Goal: Task Accomplishment & Management: Manage account settings

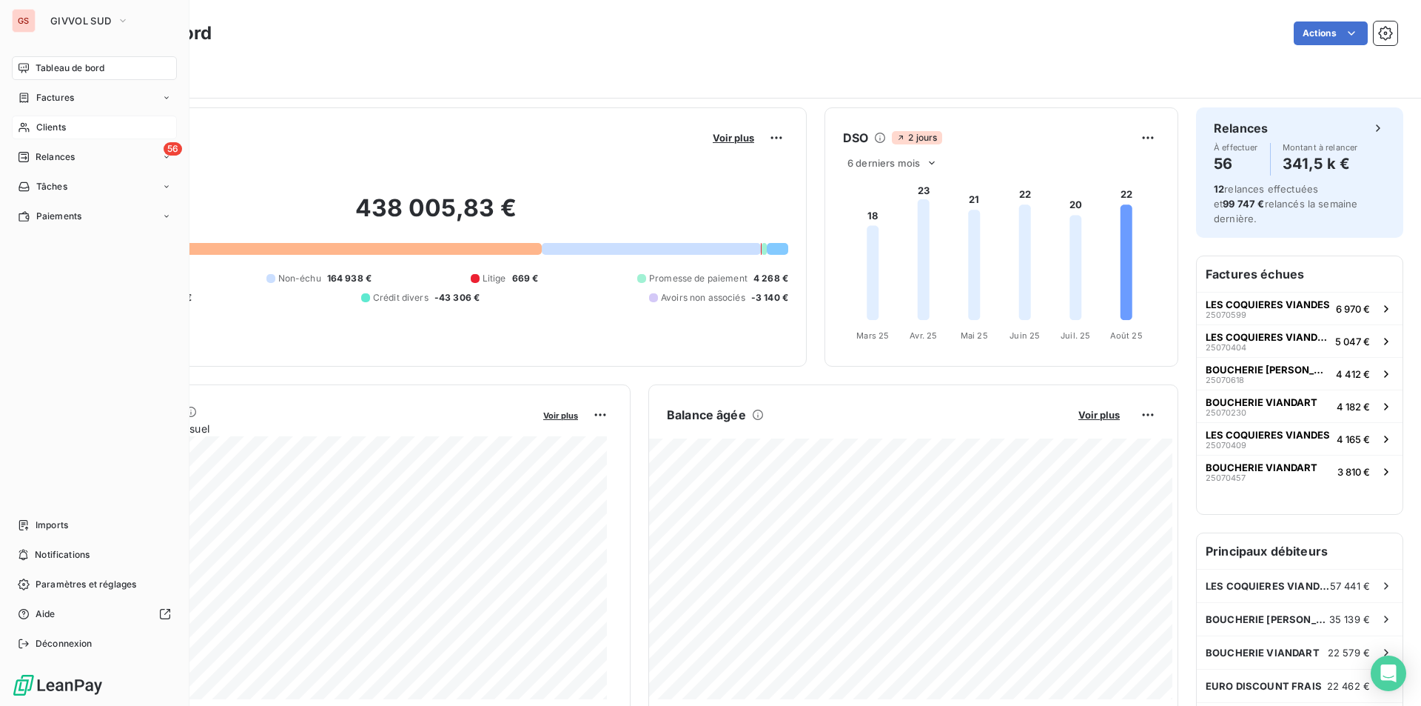
scroll to position [75, 0]
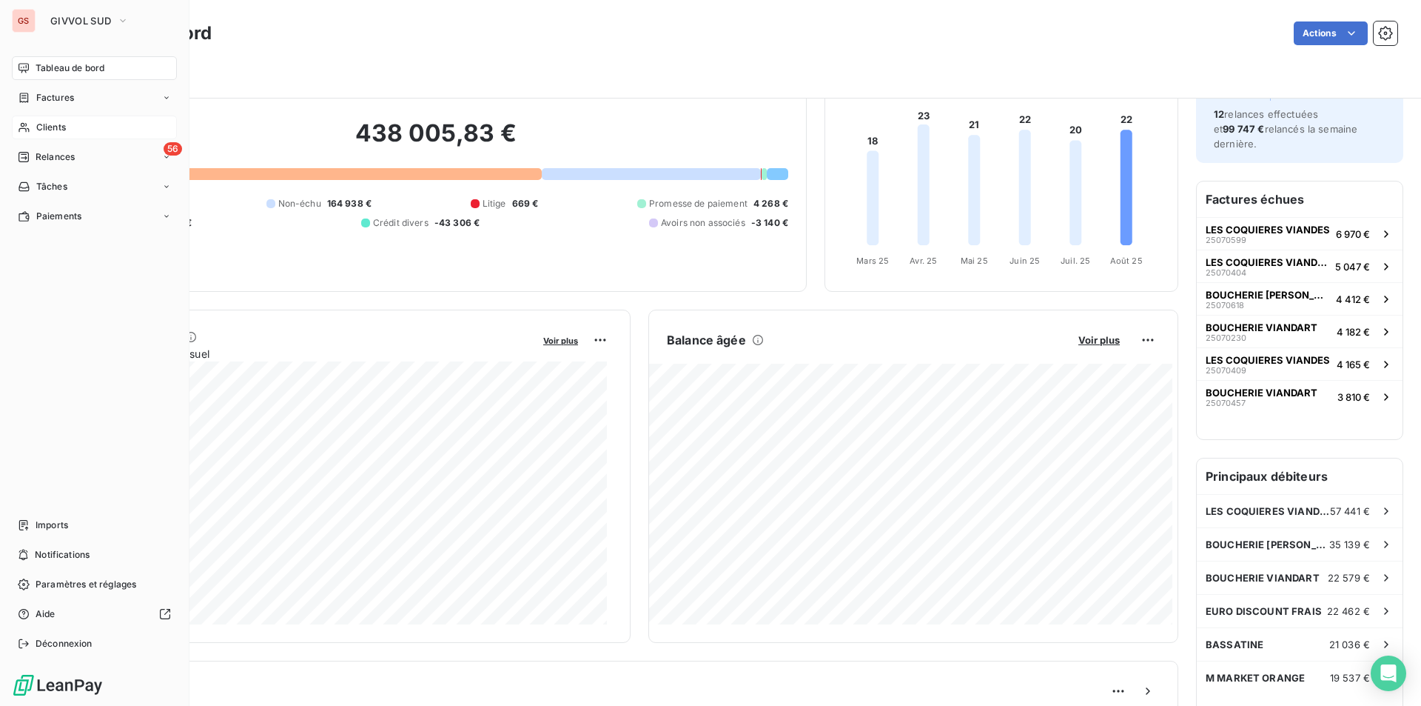
click at [53, 131] on span "Clients" at bounding box center [51, 127] width 30 height 13
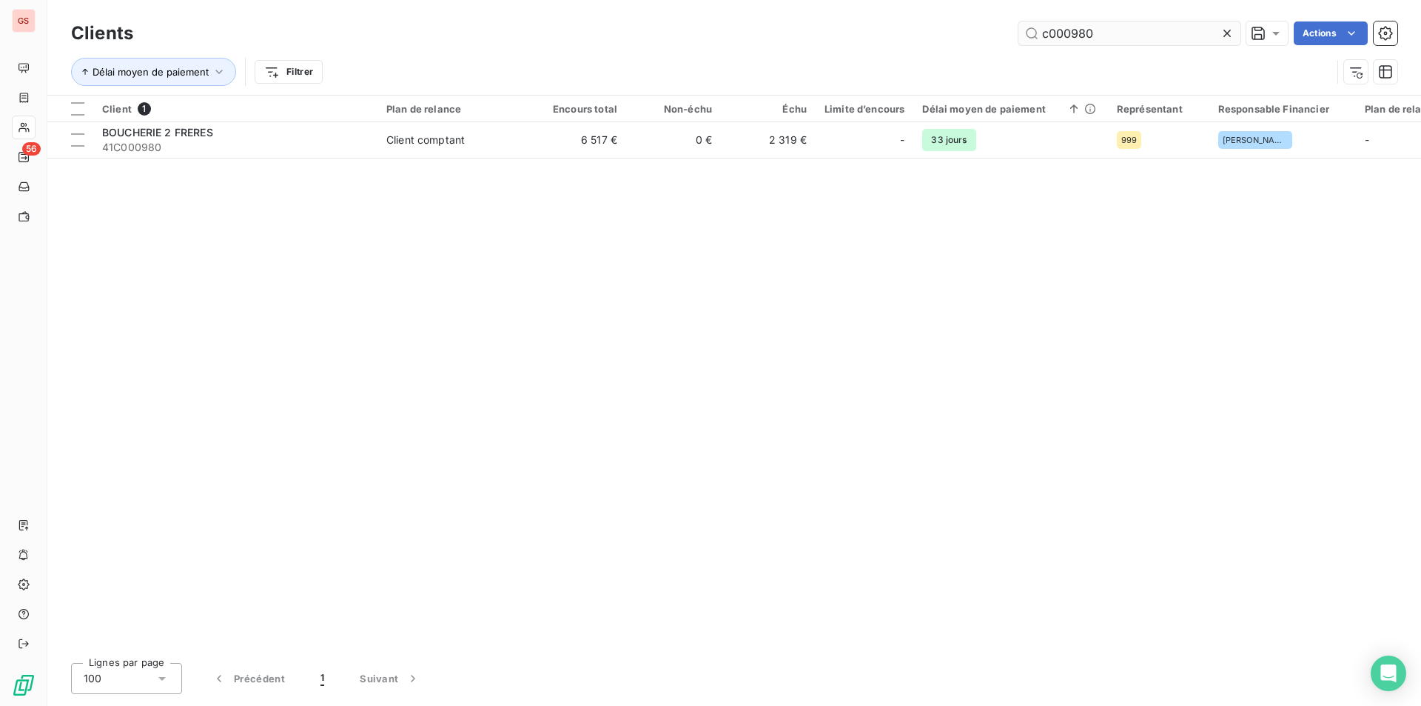
click at [1073, 35] on input "c000980" at bounding box center [1130, 33] width 222 height 24
drag, startPoint x: 1065, startPoint y: 40, endPoint x: 1286, endPoint y: 41, distance: 221.4
click at [1286, 41] on div "c000980 Actions" at bounding box center [774, 33] width 1247 height 24
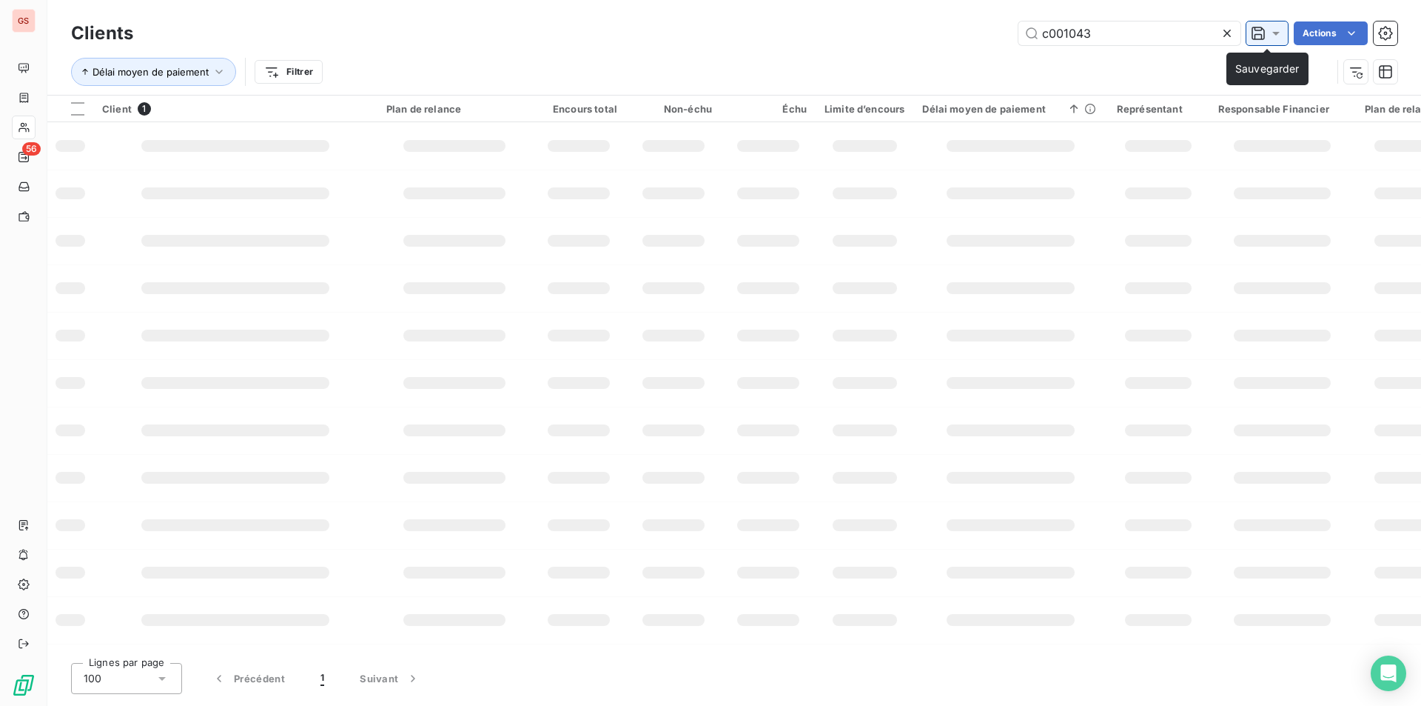
type input "c001043"
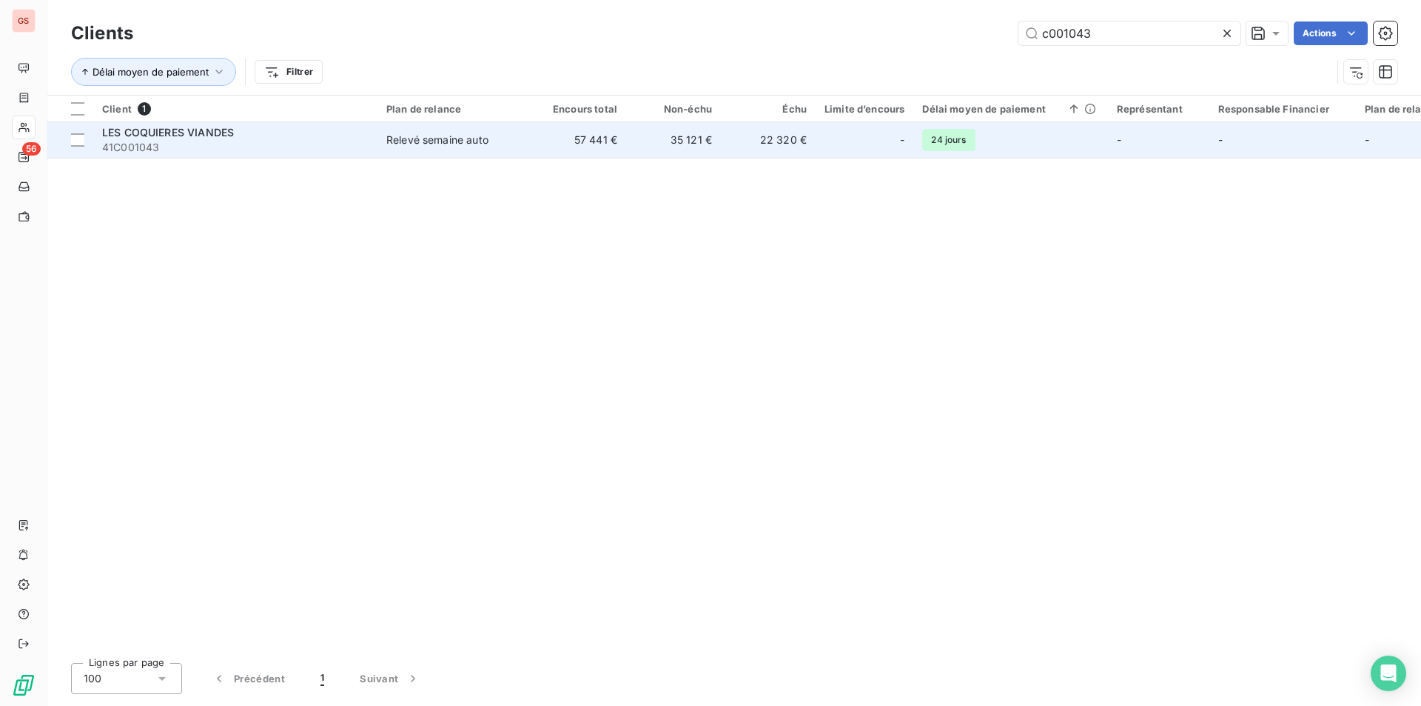
click at [302, 157] on td "LES COQUIERES VIANDES 41C001043" at bounding box center [235, 140] width 284 height 36
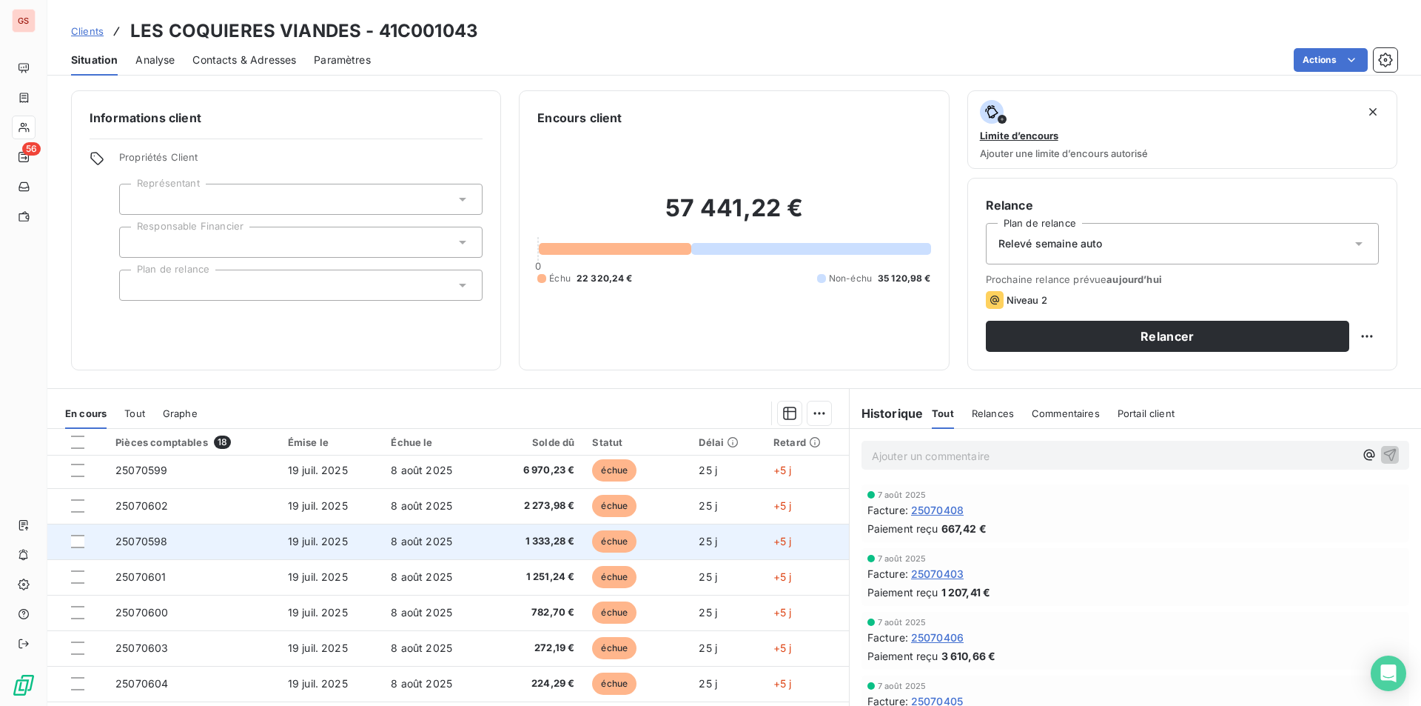
scroll to position [148, 0]
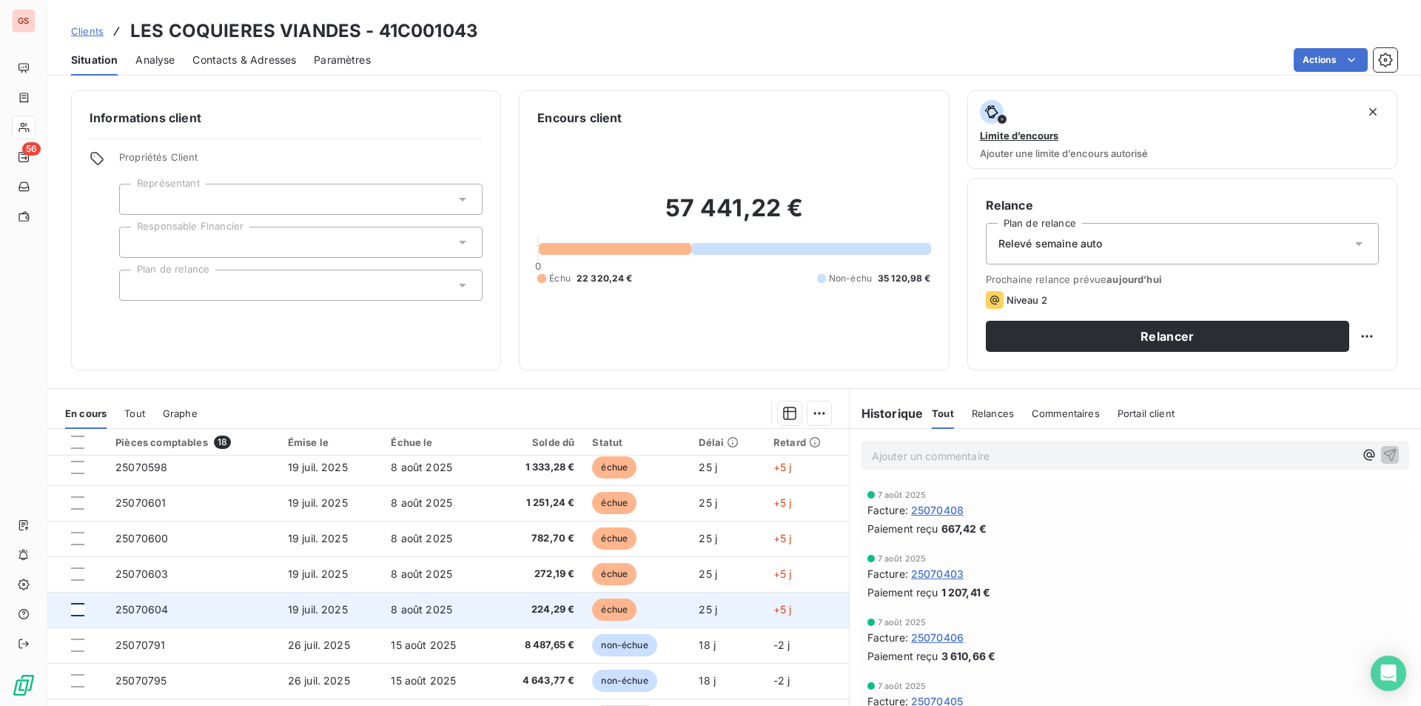
click at [79, 609] on div at bounding box center [77, 609] width 13 height 13
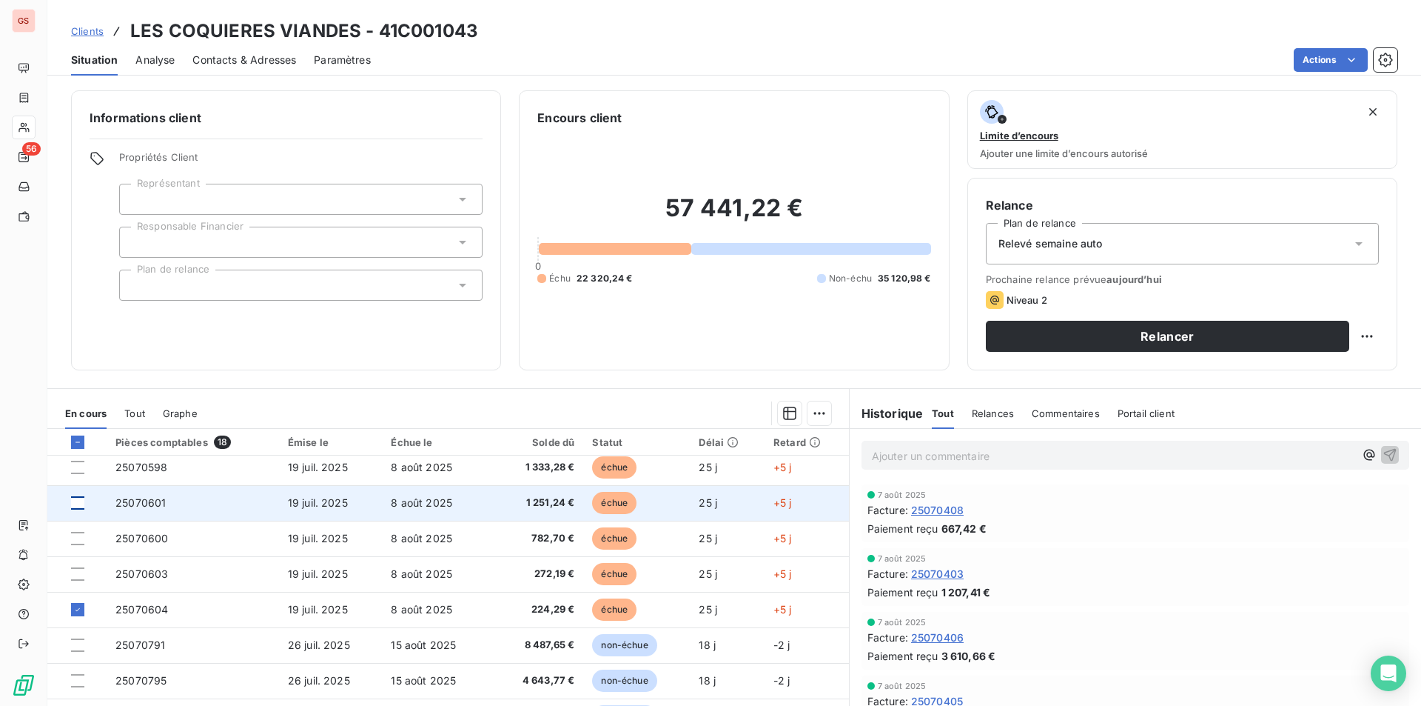
click at [77, 501] on div at bounding box center [77, 502] width 13 height 13
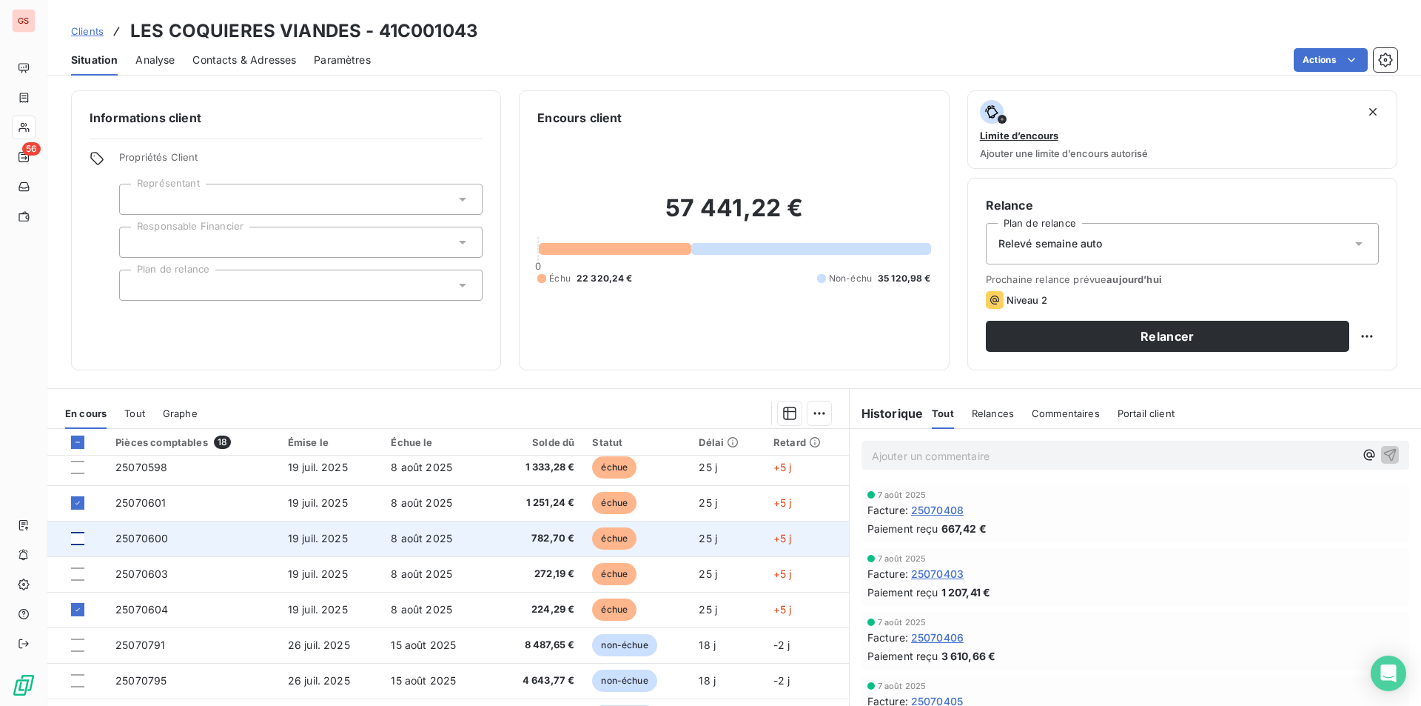
click at [78, 540] on div at bounding box center [77, 538] width 13 height 13
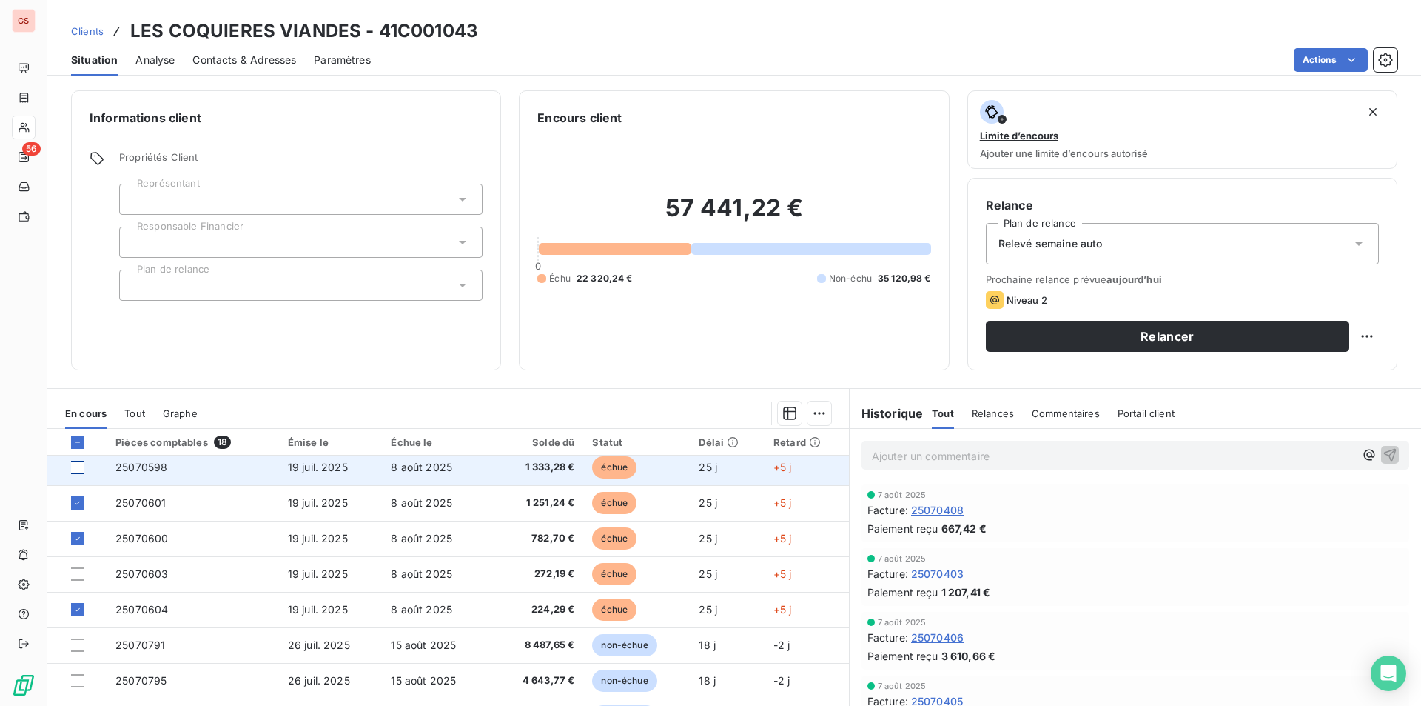
click at [76, 466] on div at bounding box center [77, 466] width 13 height 13
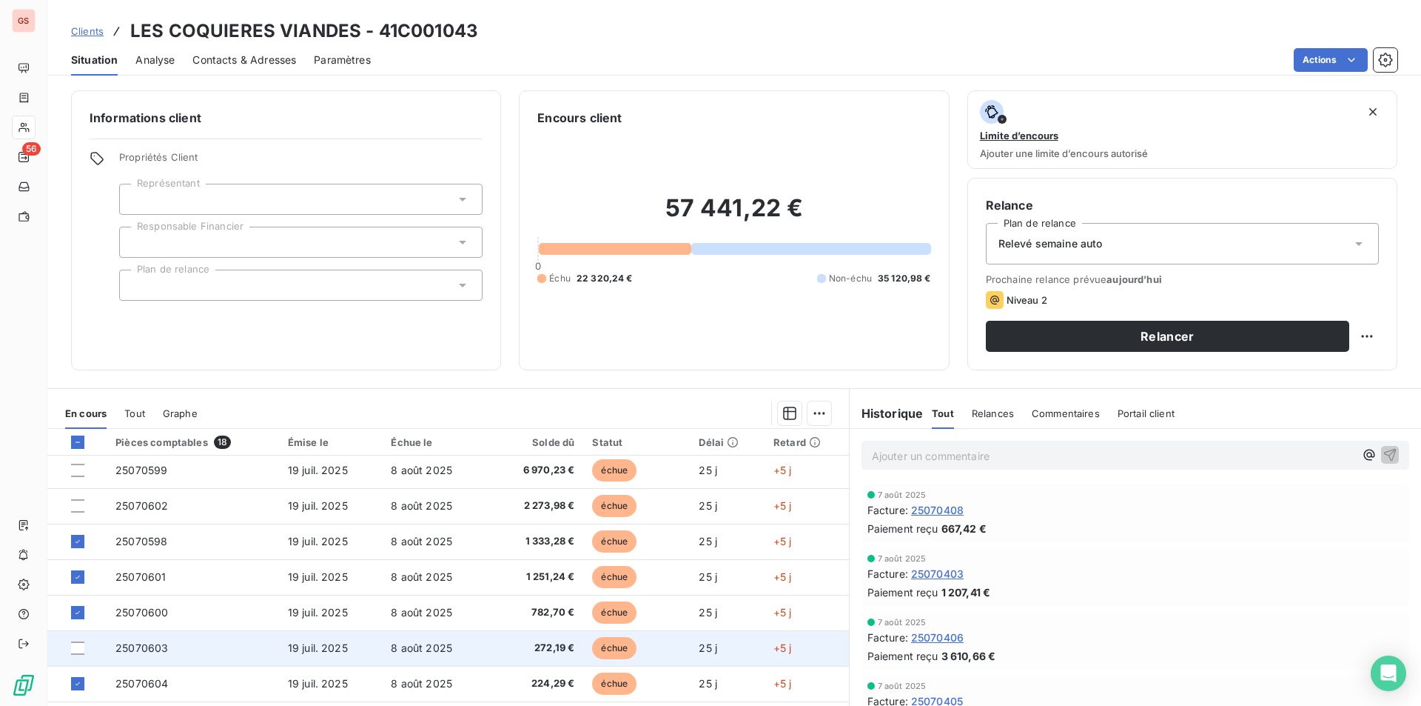
scroll to position [0, 0]
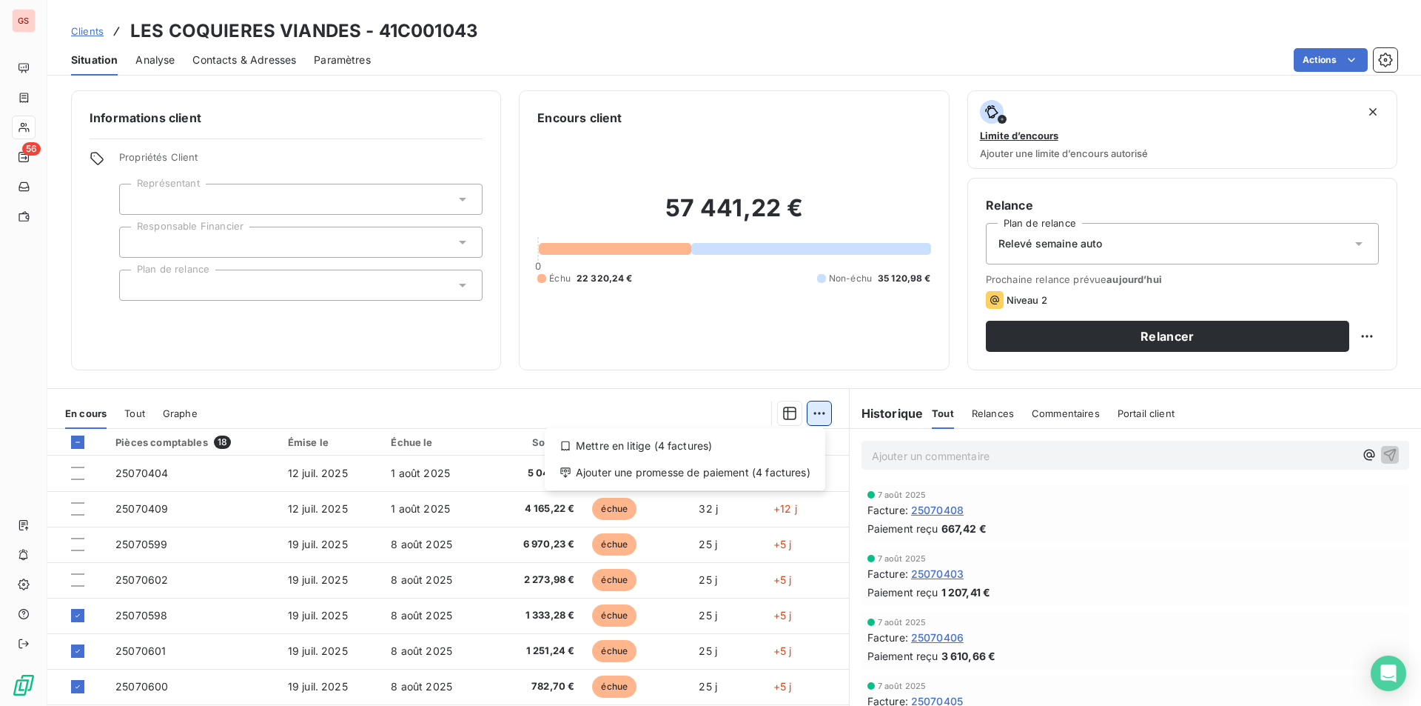
click at [811, 413] on html "GS 56 Clients LES COQUIERES VIANDES - 41C001043 Situation Analyse Contacts & Ad…" at bounding box center [710, 353] width 1421 height 706
click at [720, 469] on div "Ajouter une promesse de paiement (4 factures)" at bounding box center [685, 472] width 269 height 24
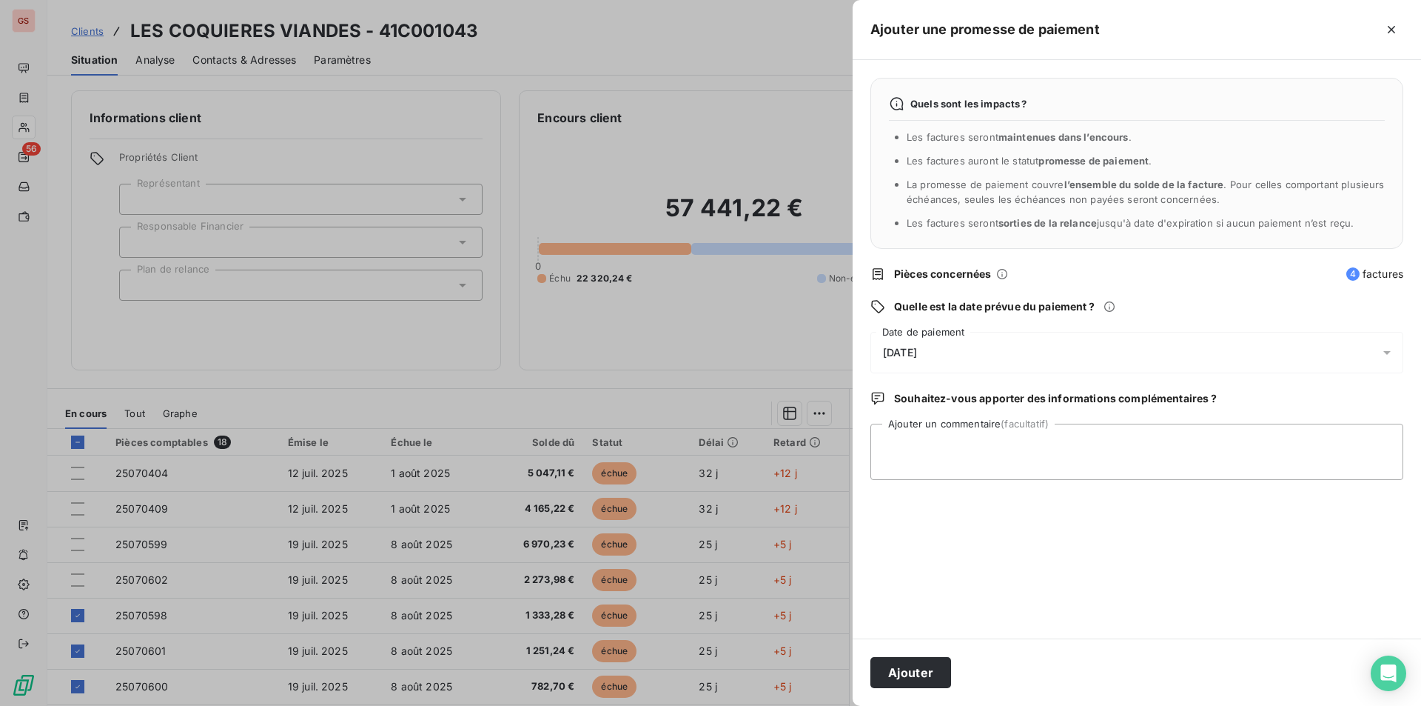
click at [939, 343] on div "[DATE]" at bounding box center [1137, 352] width 533 height 41
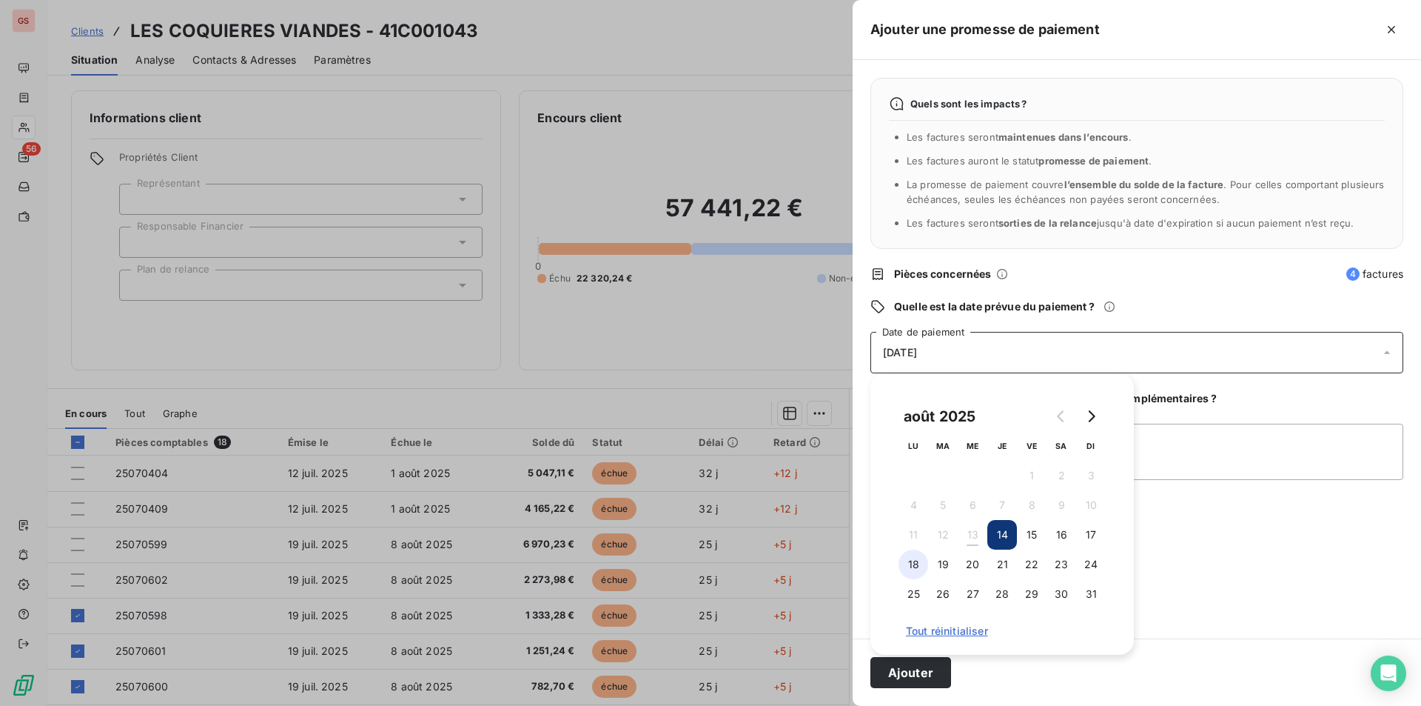
click at [916, 566] on button "18" at bounding box center [914, 564] width 30 height 30
click at [1247, 456] on textarea "Ajouter un commentaire (facultatif)" at bounding box center [1137, 451] width 533 height 56
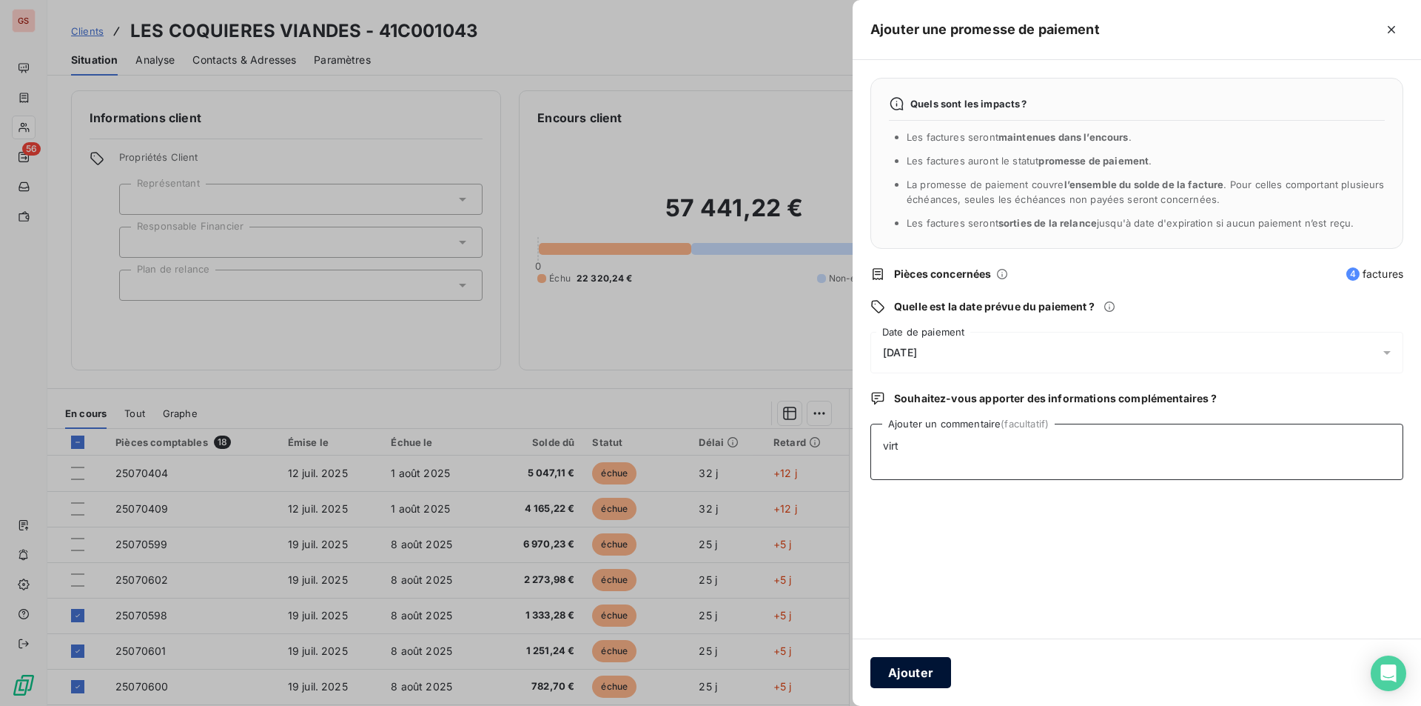
type textarea "virt"
click at [902, 668] on button "Ajouter" at bounding box center [911, 672] width 81 height 31
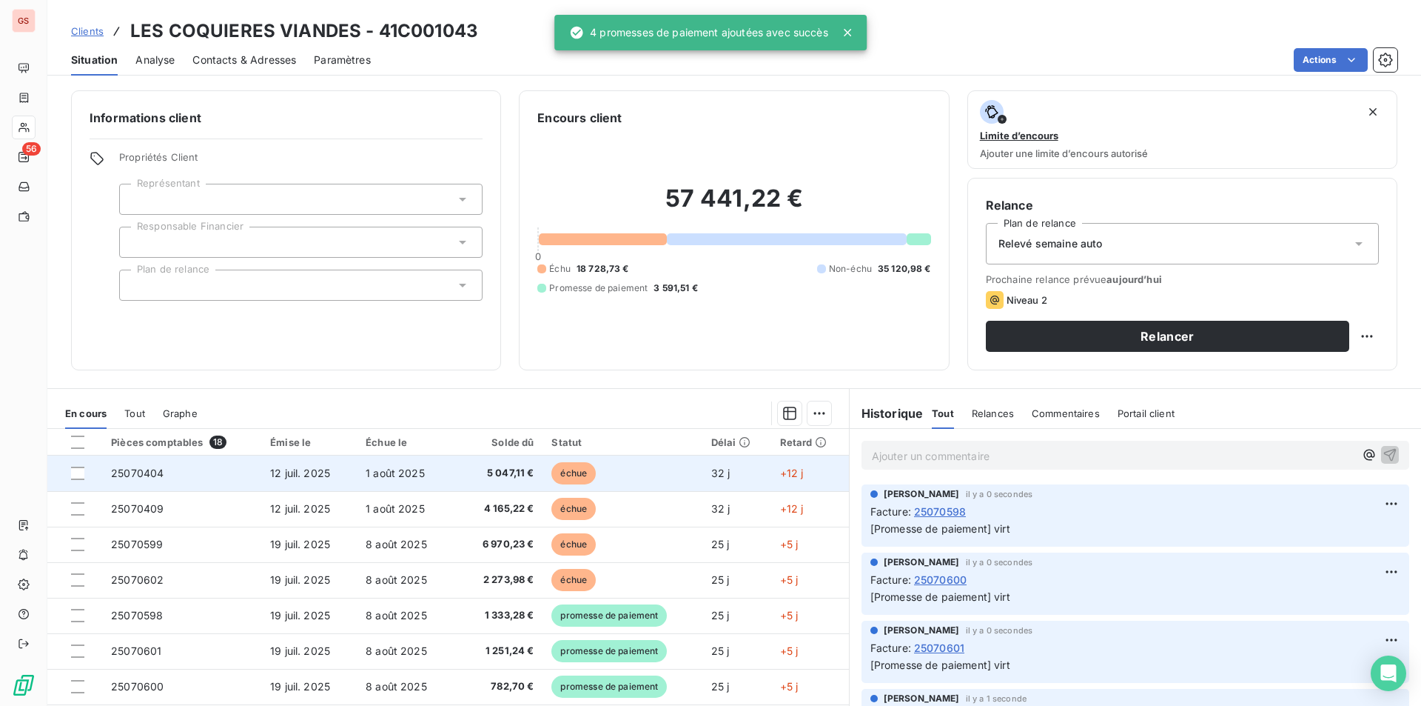
scroll to position [74, 0]
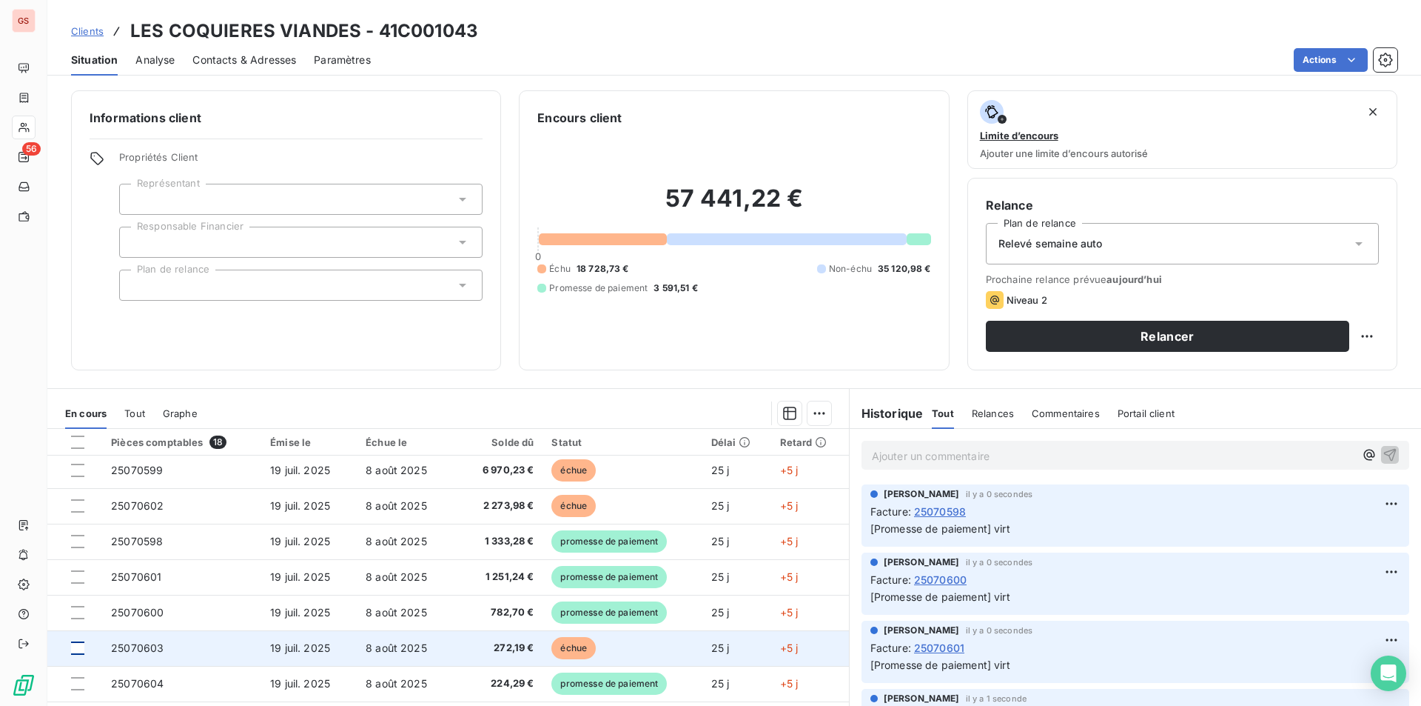
click at [74, 651] on div at bounding box center [77, 647] width 13 height 13
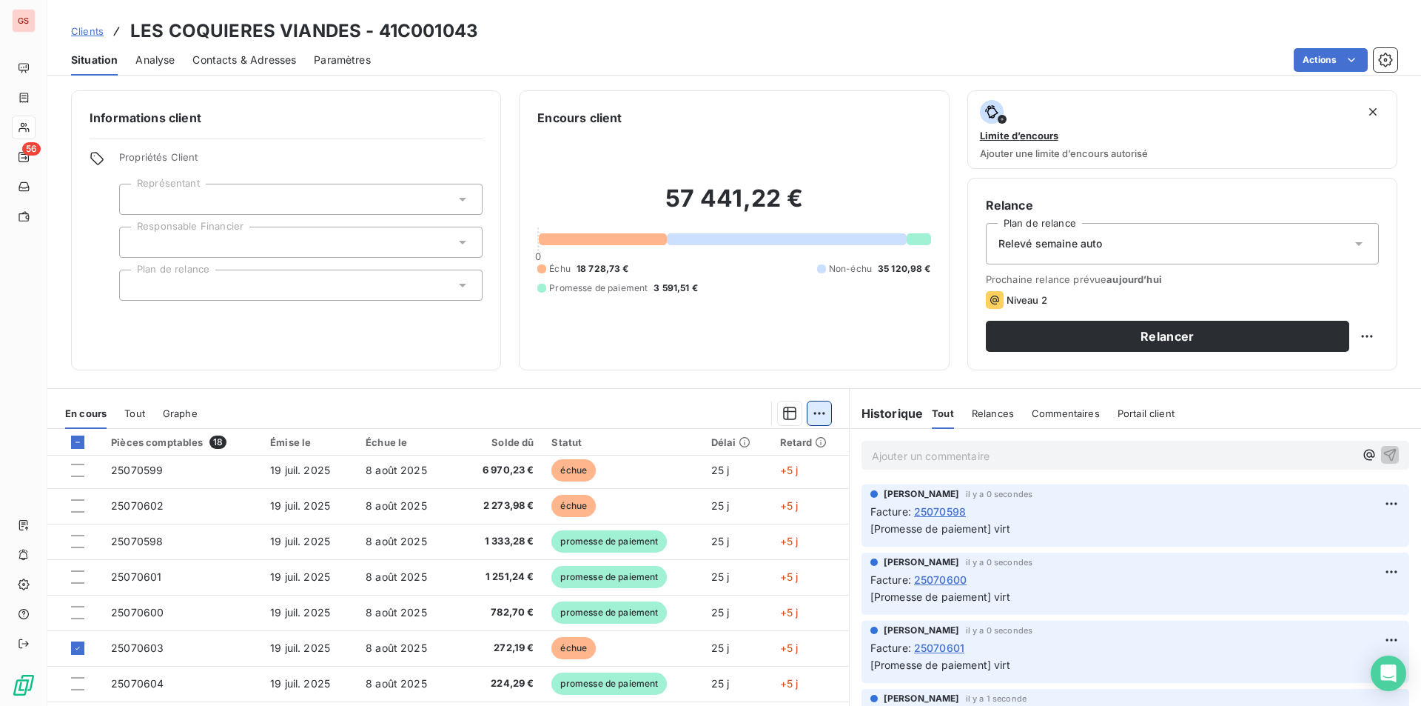
click at [819, 417] on html "GS 56 Clients LES COQUIERES VIANDES - 41C001043 Situation Analyse Contacts & Ad…" at bounding box center [710, 353] width 1421 height 706
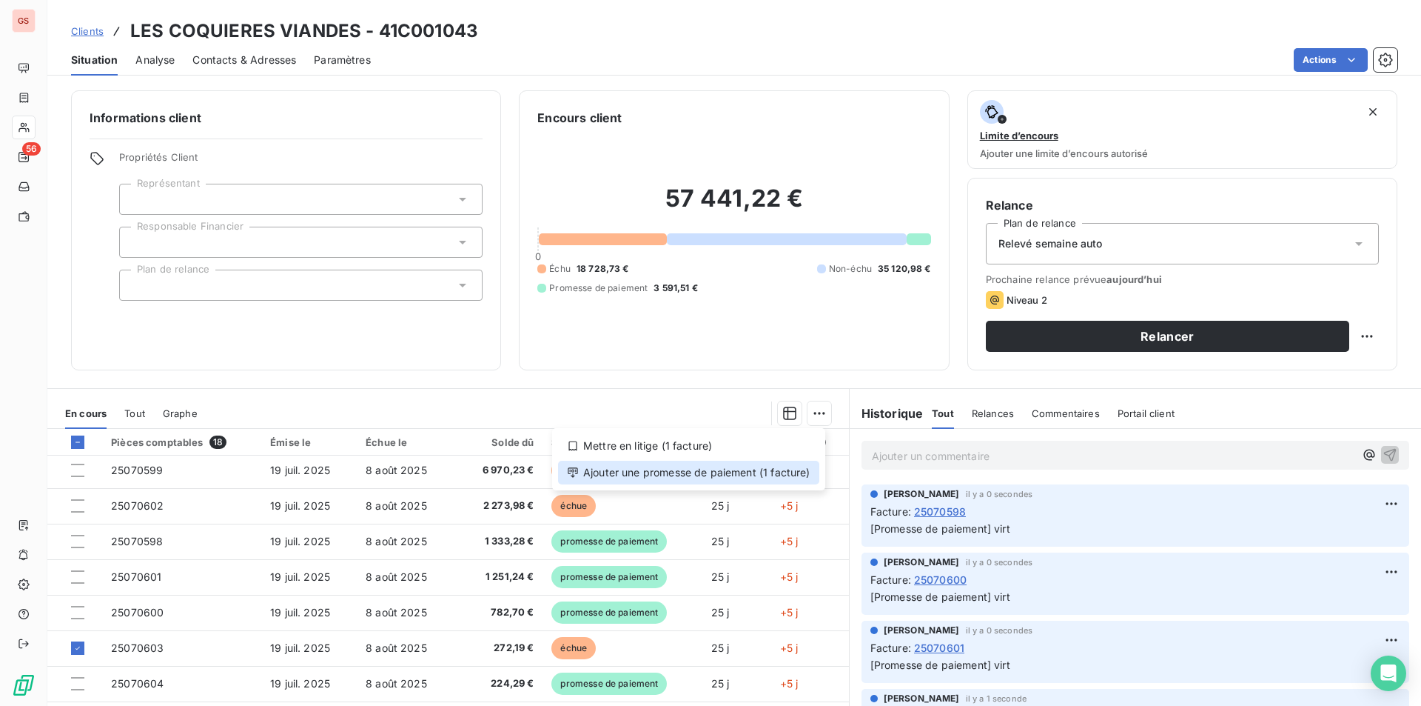
click at [760, 472] on div "Ajouter une promesse de paiement (1 facture)" at bounding box center [688, 472] width 261 height 24
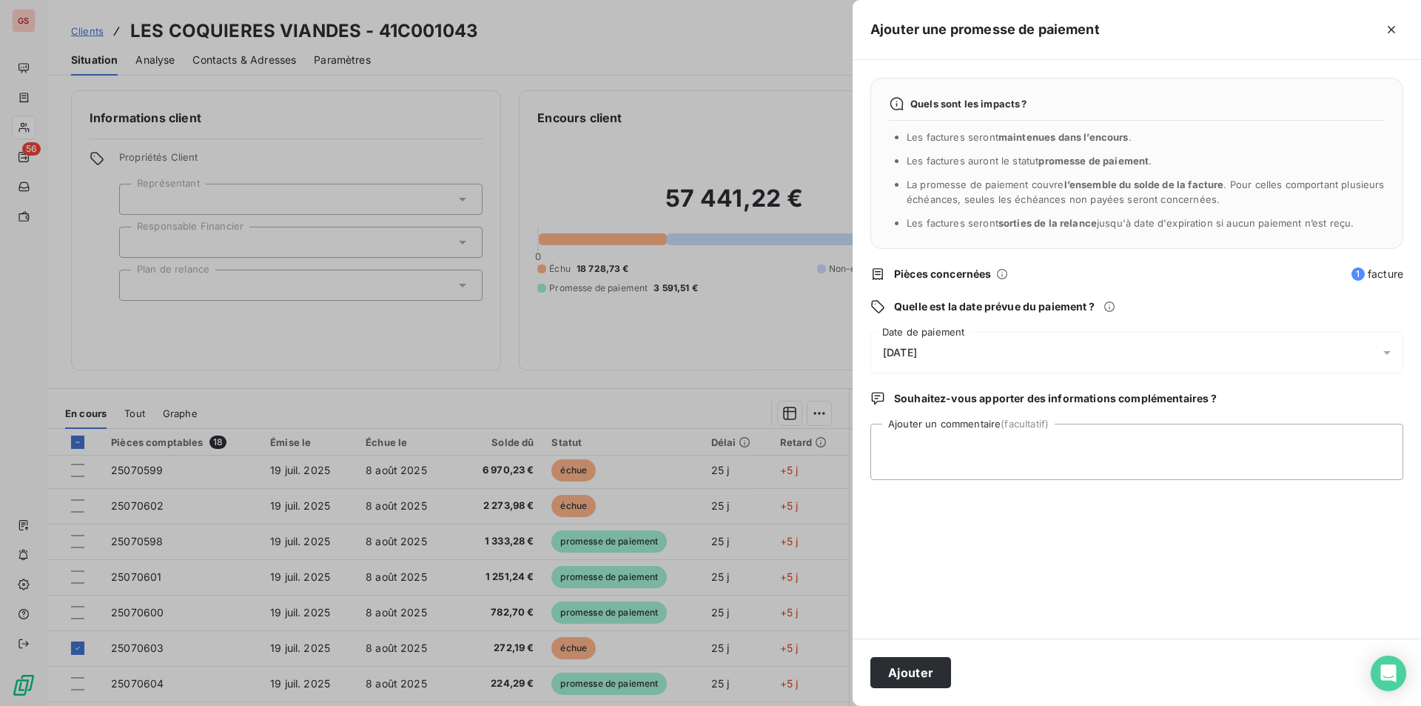
click at [983, 343] on div "[DATE]" at bounding box center [1137, 352] width 533 height 41
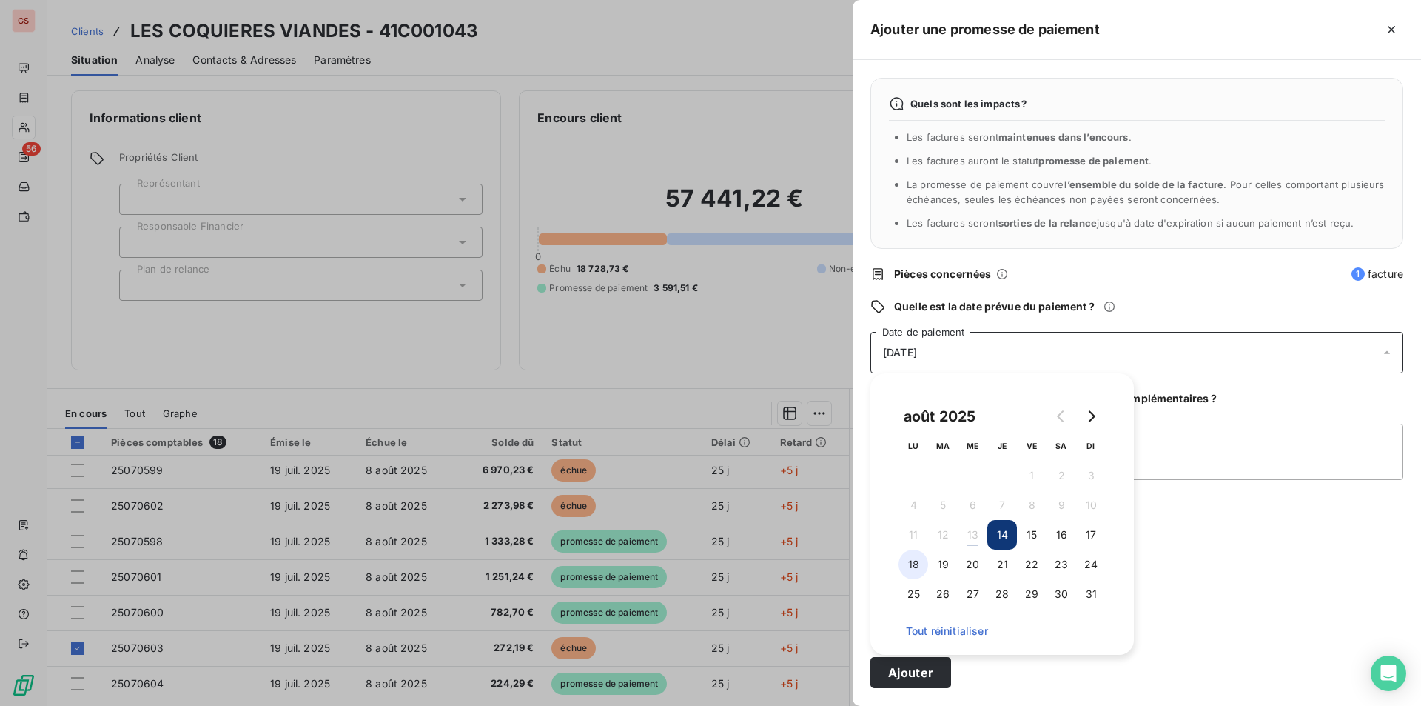
click at [908, 557] on button "18" at bounding box center [914, 564] width 30 height 30
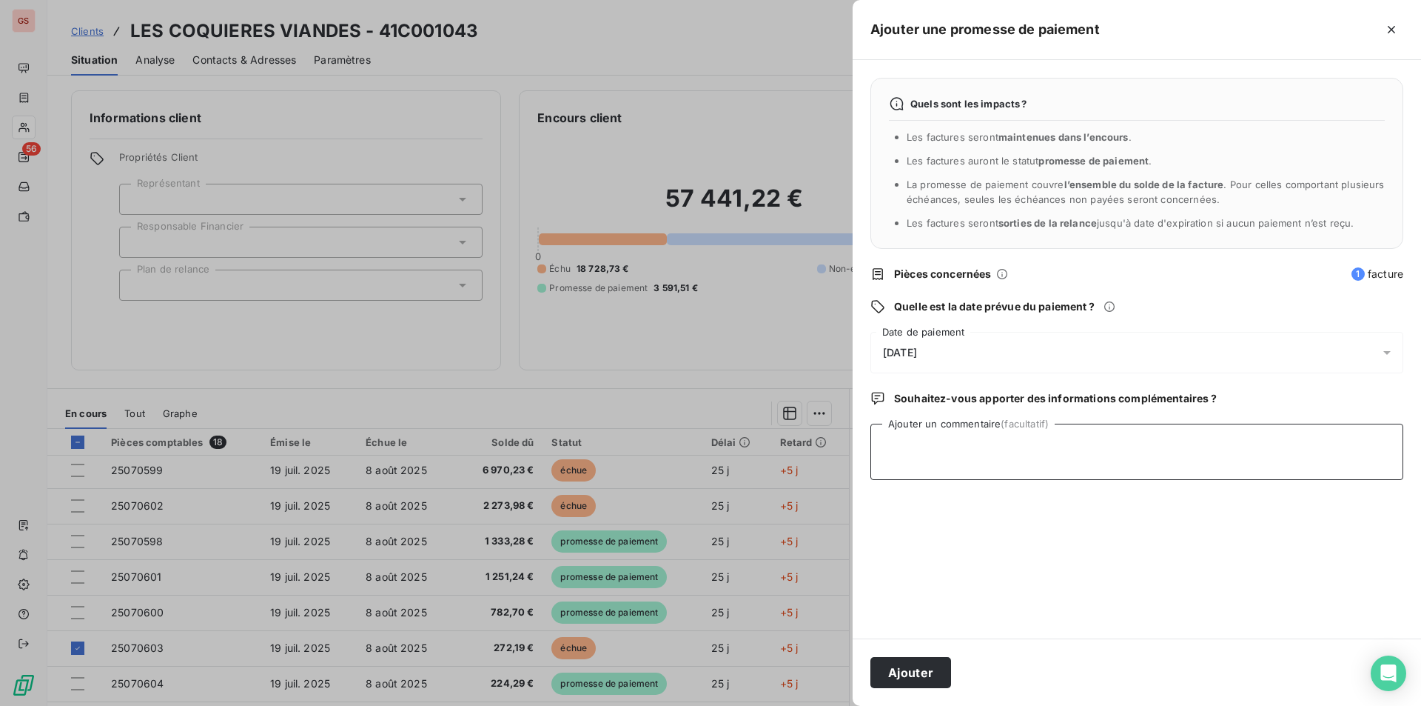
click at [1217, 436] on textarea "Ajouter un commentaire (facultatif)" at bounding box center [1137, 451] width 533 height 56
type textarea "virt"
click at [934, 670] on button "Ajouter" at bounding box center [911, 672] width 81 height 31
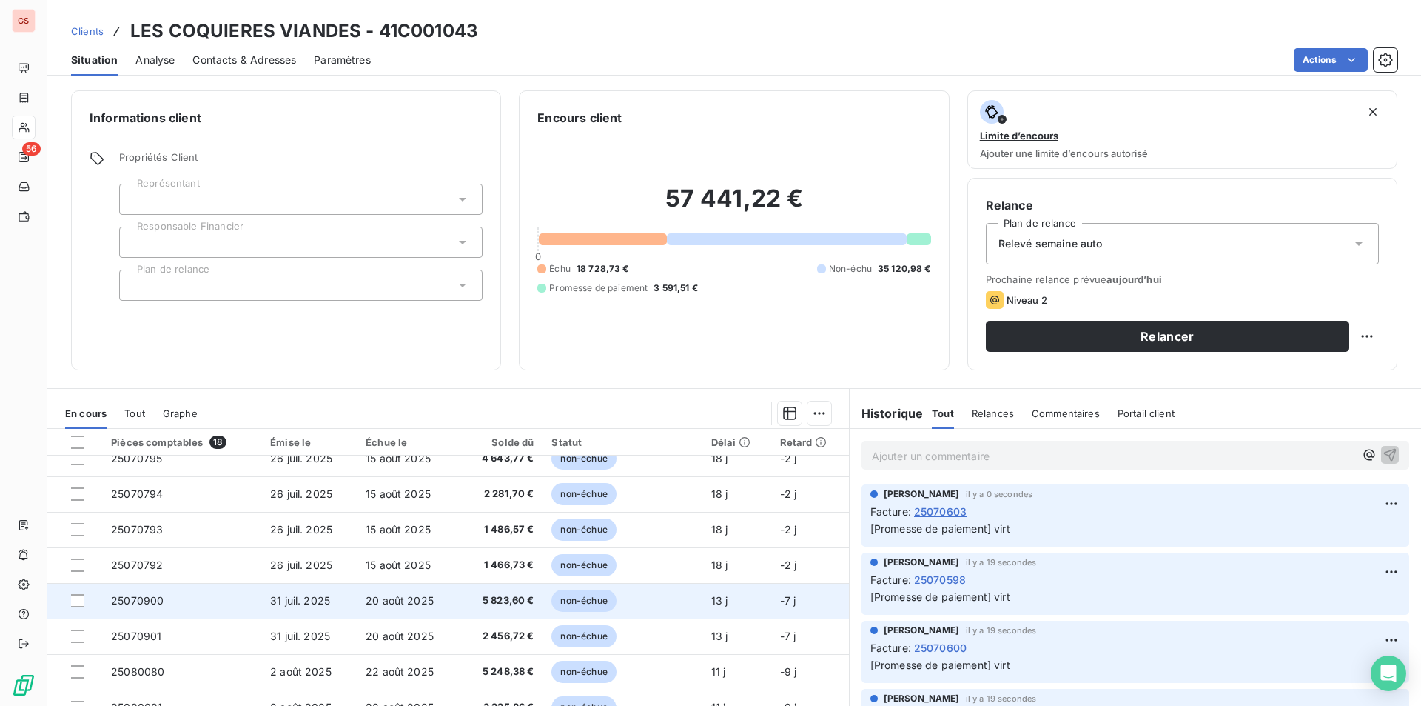
scroll to position [382, 0]
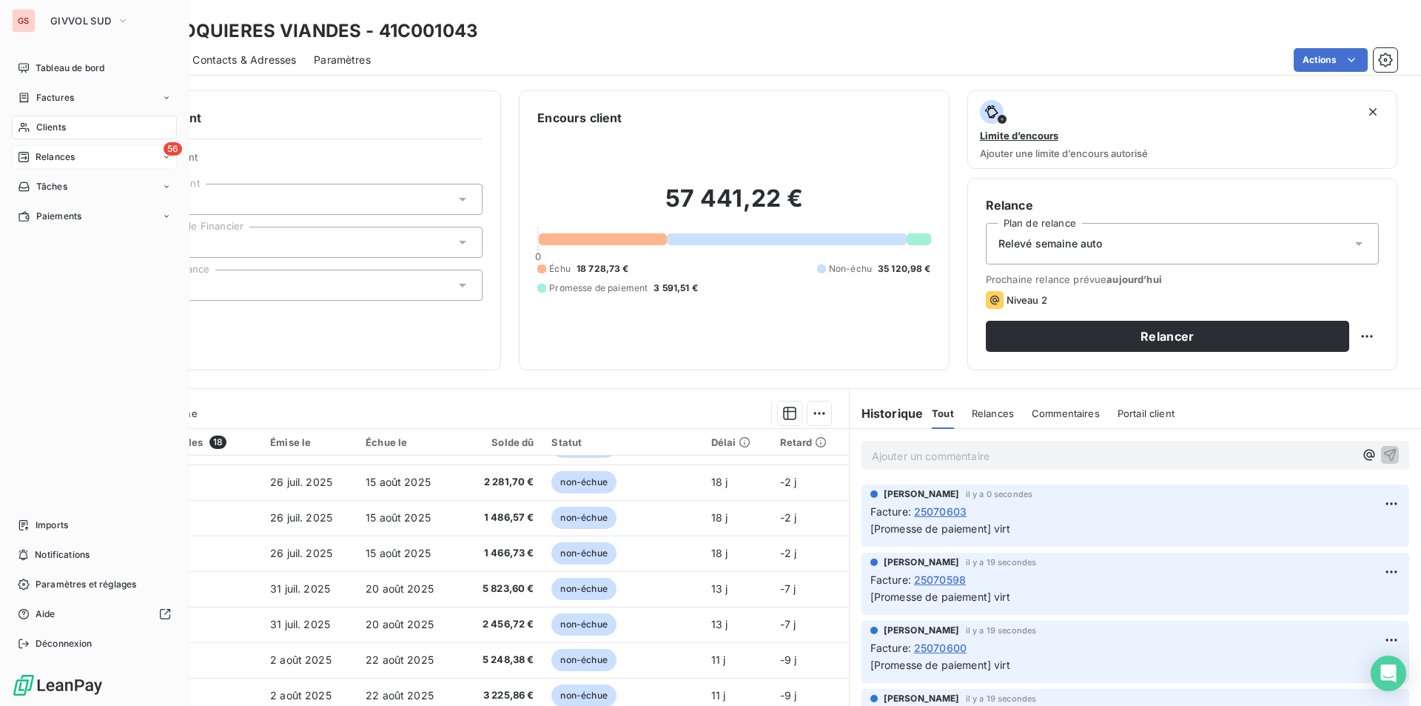
click at [41, 157] on span "Relances" at bounding box center [55, 156] width 39 height 13
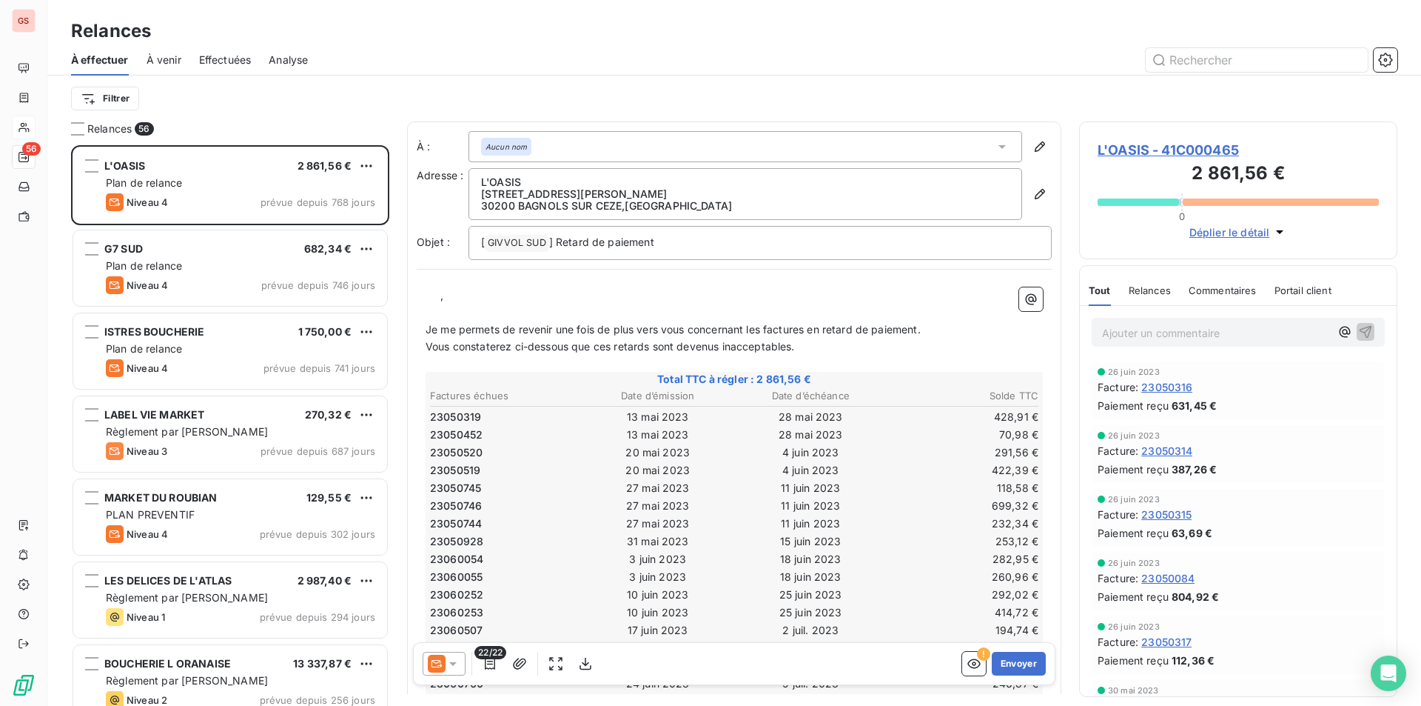
scroll to position [549, 307]
click at [229, 58] on span "Effectuées" at bounding box center [225, 60] width 53 height 15
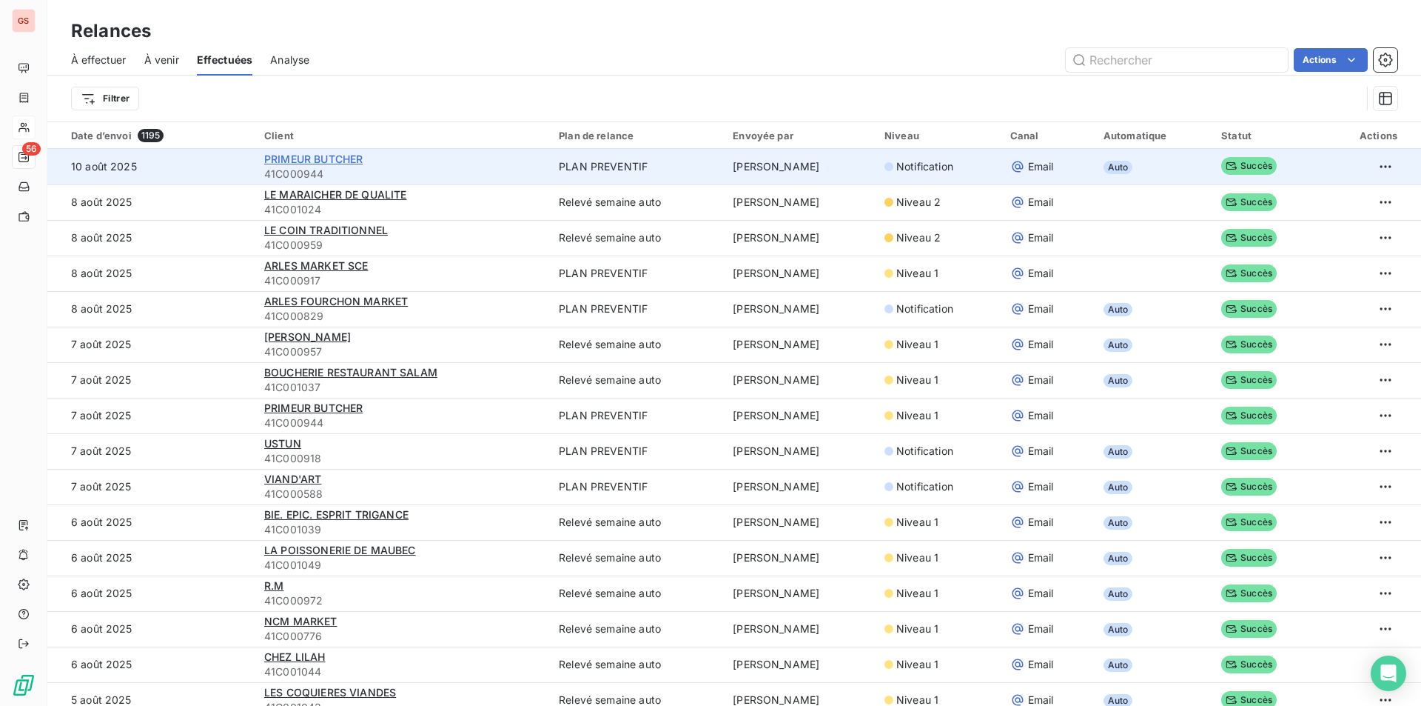
click at [324, 158] on span "PRIMEUR BUTCHER" at bounding box center [313, 159] width 98 height 13
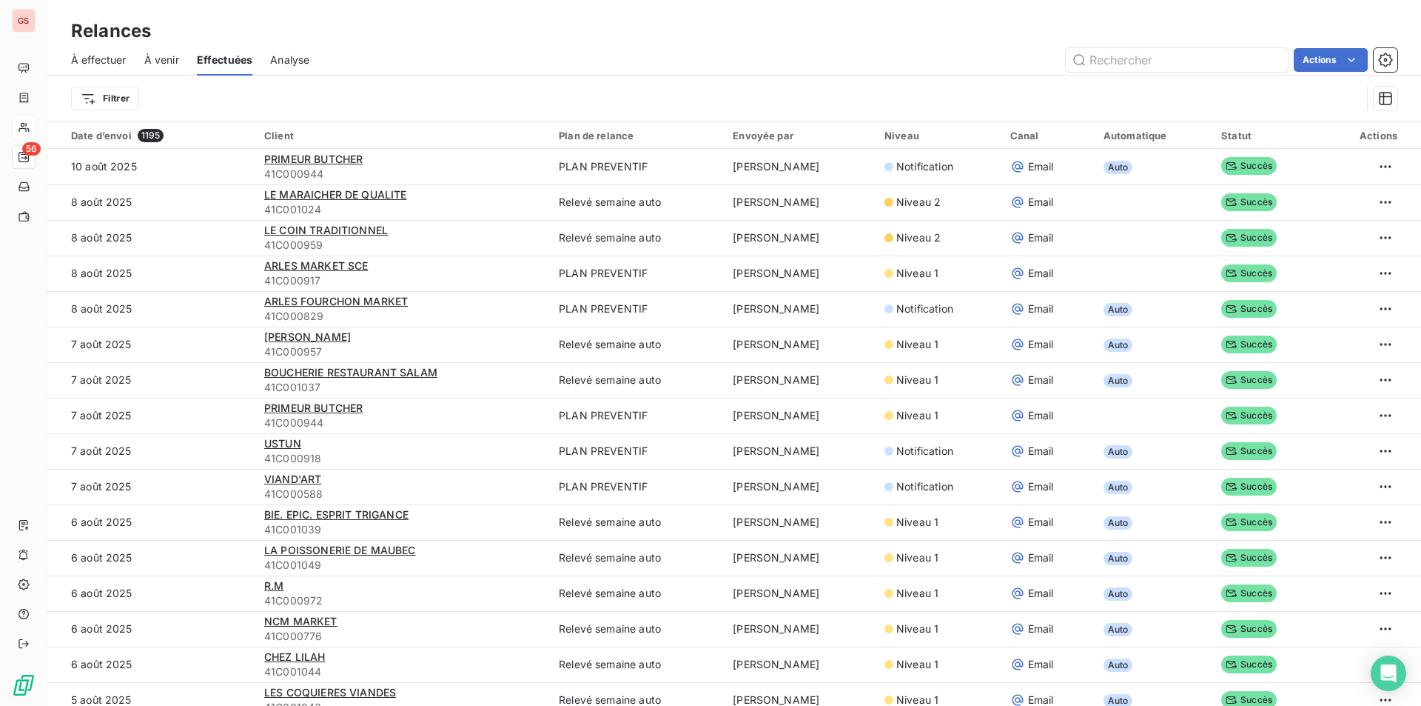
click at [180, 58] on div "À effectuer À venir Effectuées Analyse Actions" at bounding box center [734, 59] width 1374 height 31
click at [176, 61] on span "À venir" at bounding box center [161, 60] width 35 height 15
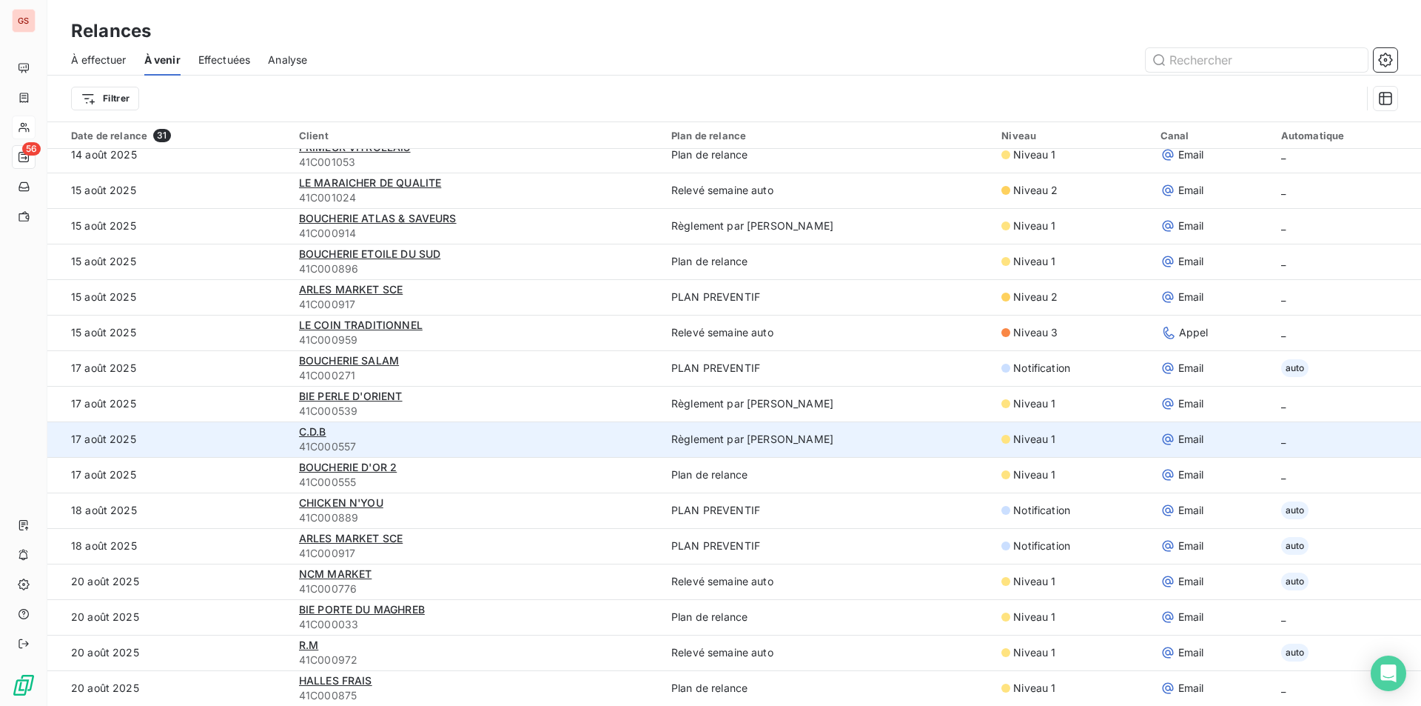
scroll to position [444, 0]
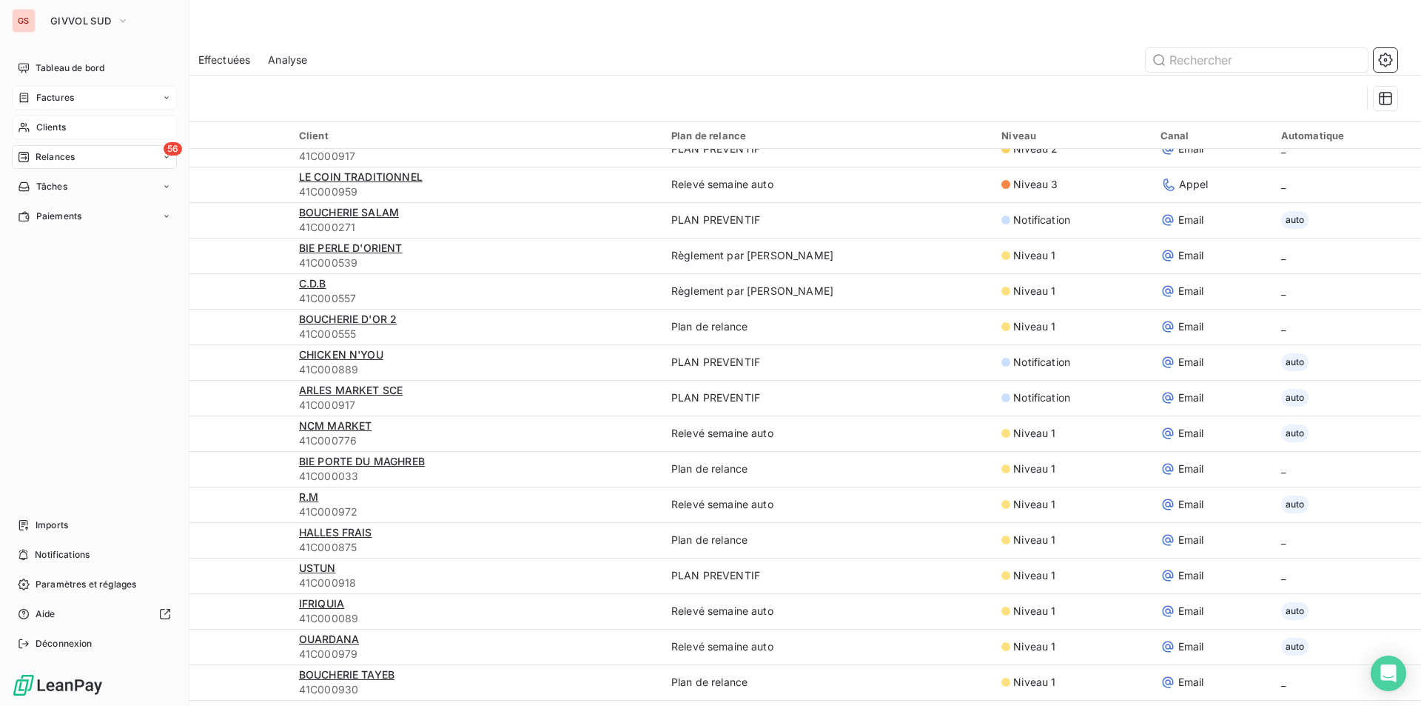
click at [62, 103] on span "Factures" at bounding box center [55, 97] width 38 height 13
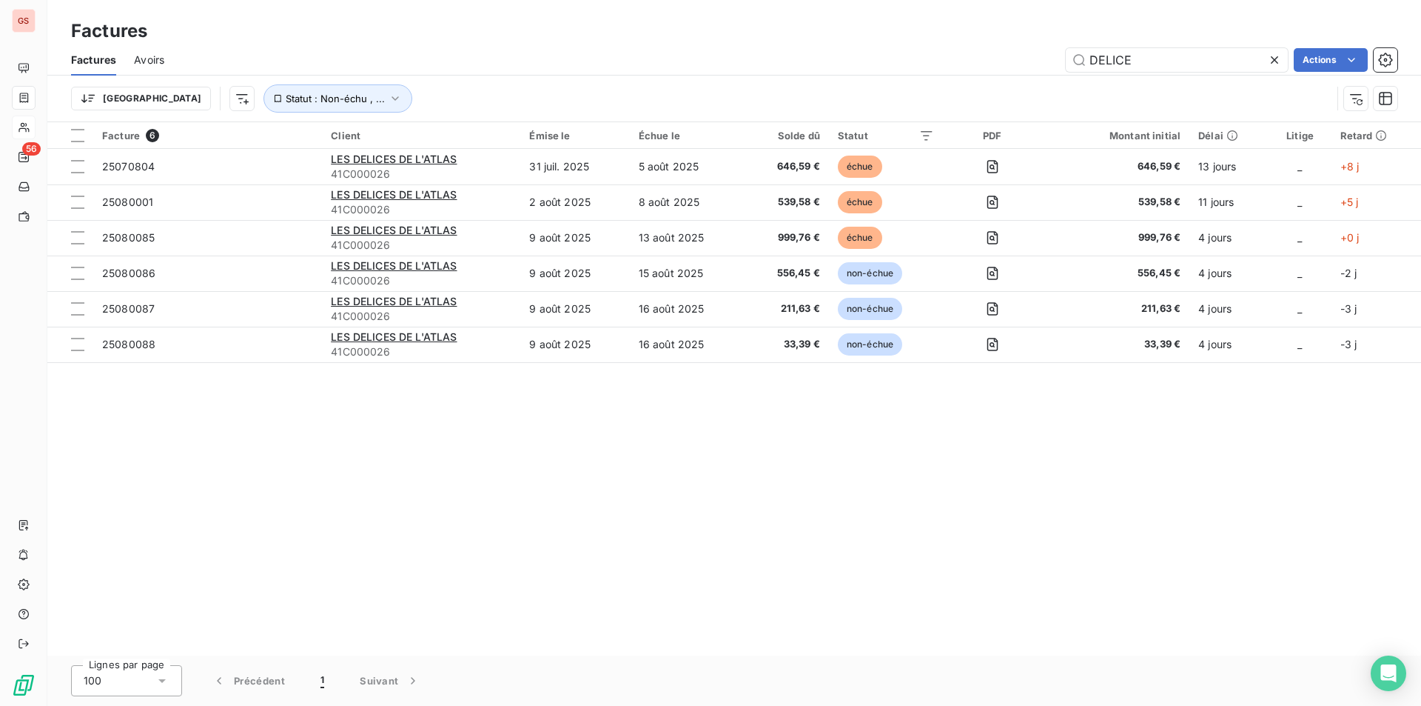
drag, startPoint x: 1153, startPoint y: 53, endPoint x: 1030, endPoint y: 49, distance: 122.2
click at [1030, 49] on div "DELICE Actions" at bounding box center [790, 60] width 1216 height 24
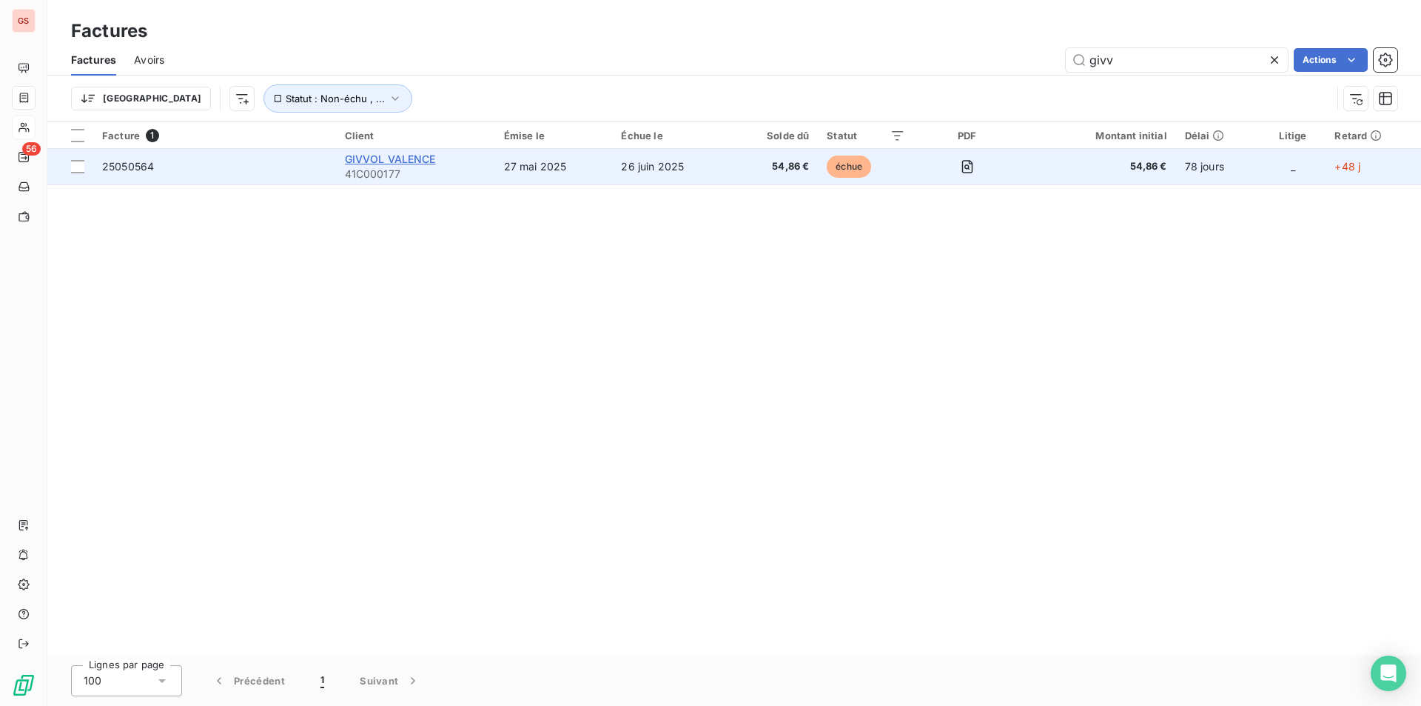
type input "givv"
click at [393, 162] on span "GIVVOL VALENCE" at bounding box center [390, 159] width 91 height 13
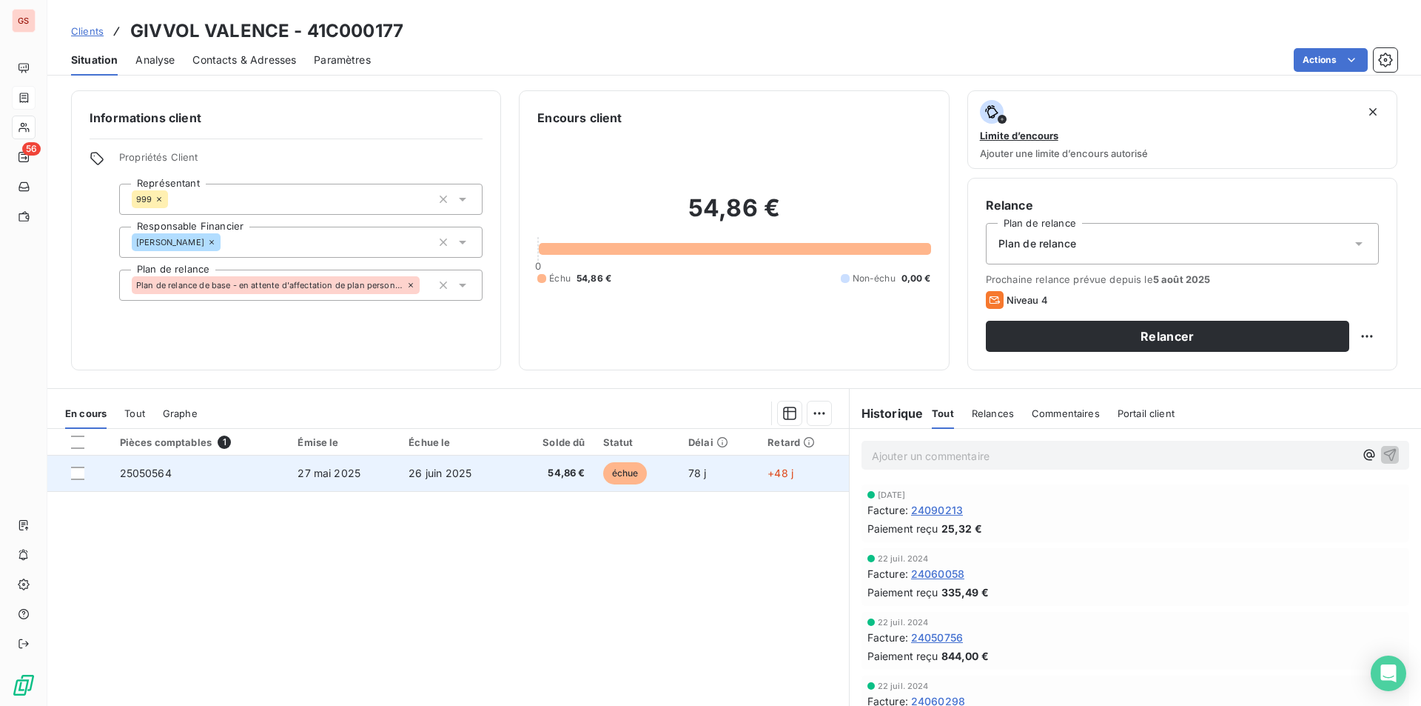
click at [495, 485] on td "26 juin 2025" at bounding box center [455, 473] width 111 height 36
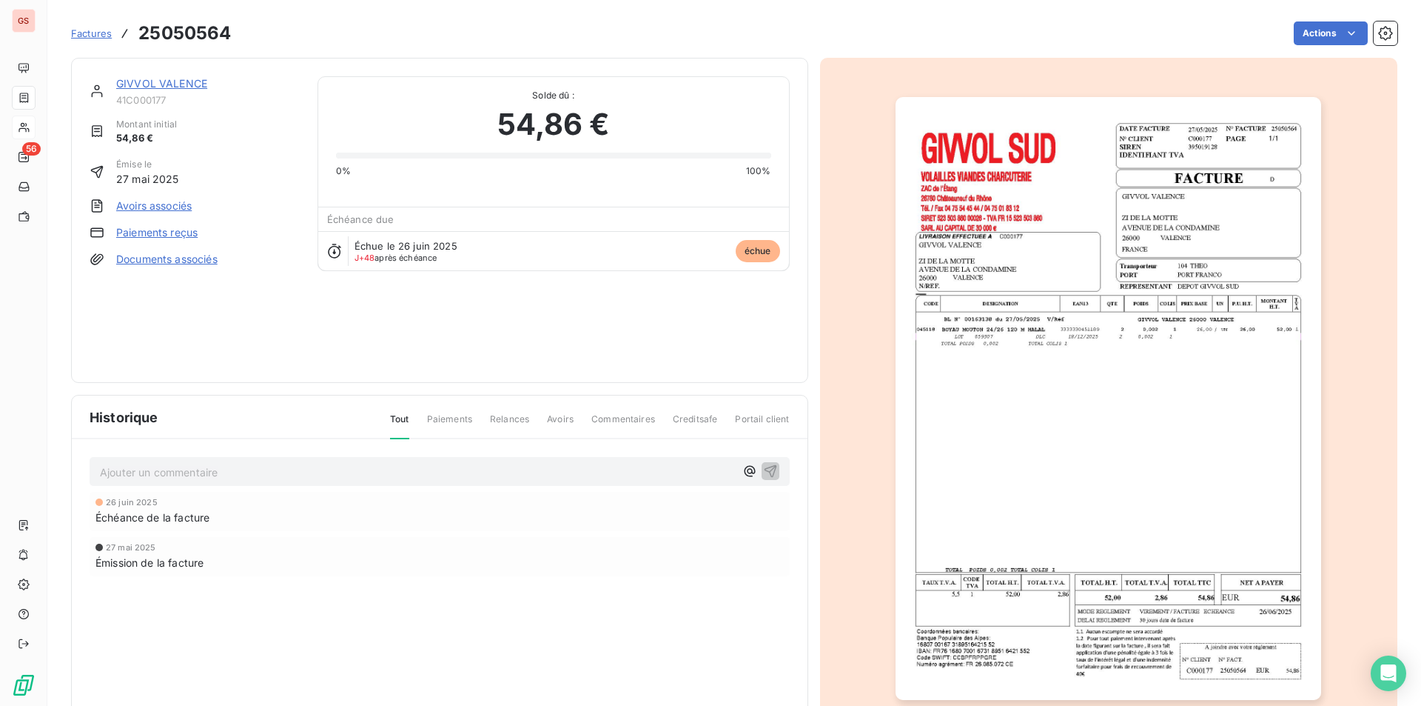
click at [1202, 155] on img "button" at bounding box center [1109, 398] width 426 height 603
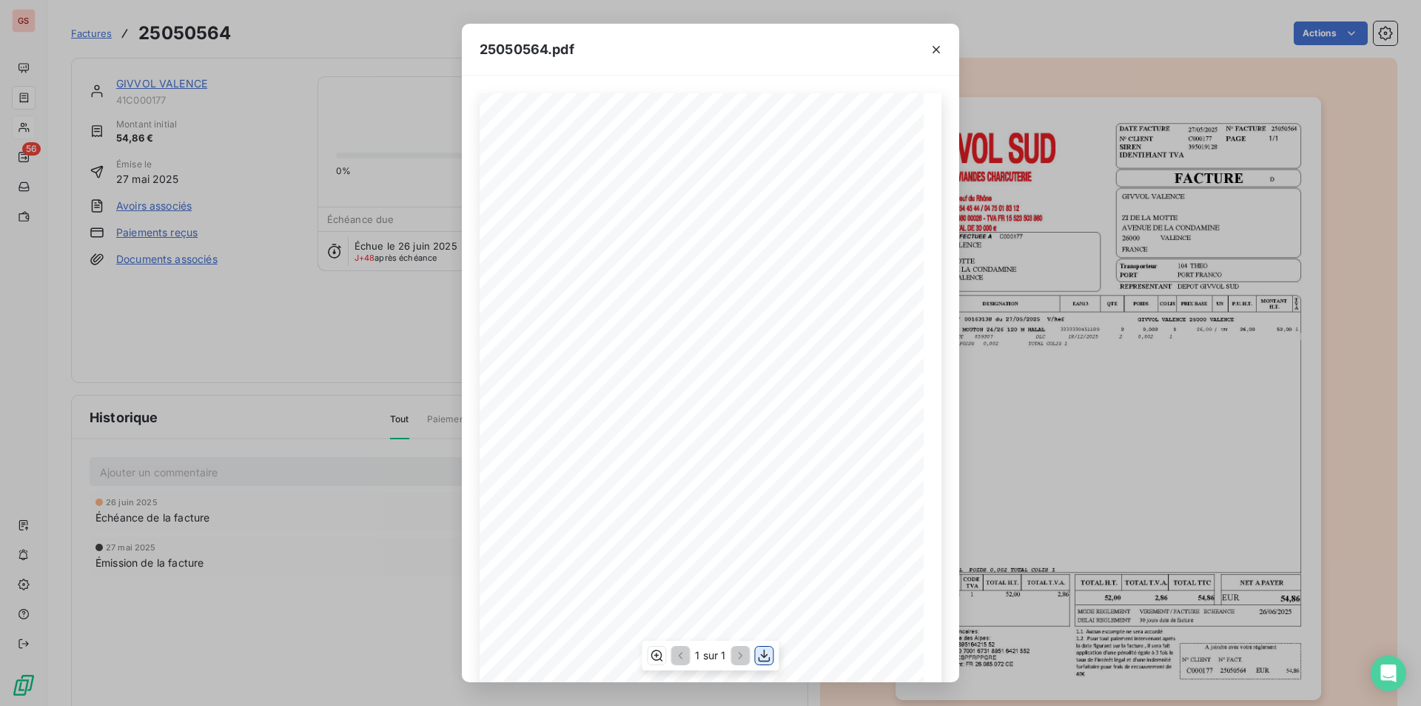
click at [765, 663] on icon "button" at bounding box center [764, 655] width 15 height 15
click at [926, 51] on button "button" at bounding box center [937, 50] width 24 height 24
